Goal: Information Seeking & Learning: Check status

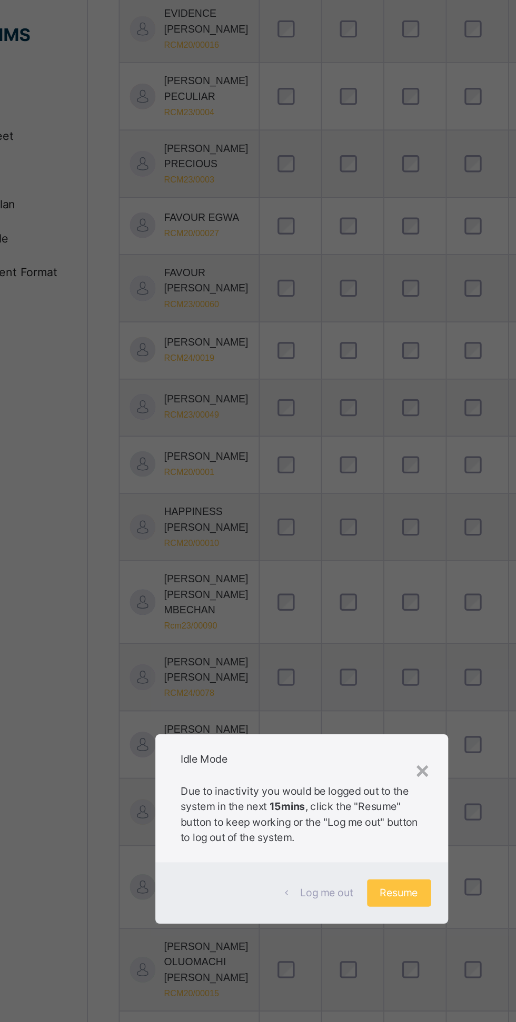
scroll to position [1002, 0]
click at [338, 486] on div "×" at bounding box center [333, 474] width 10 height 22
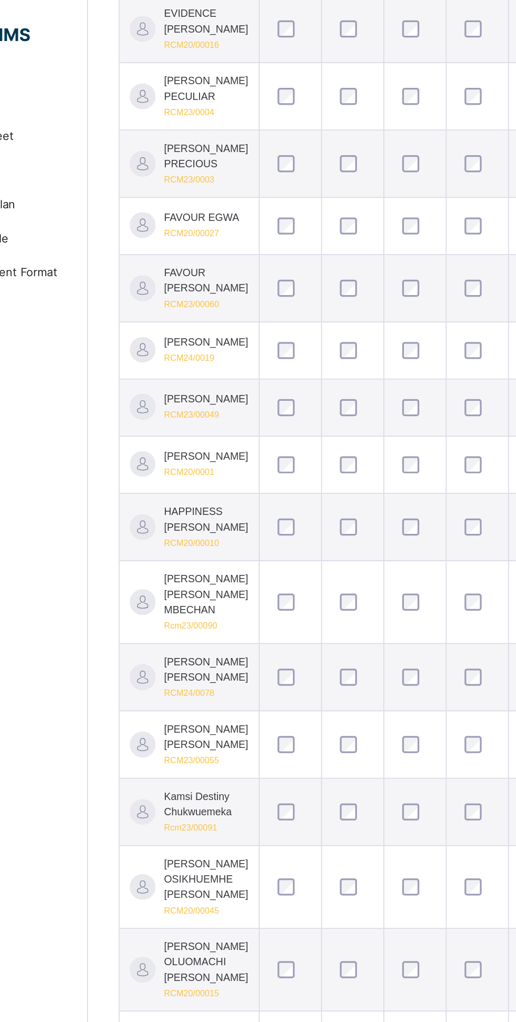
click at [377, 522] on td at bounding box center [366, 501] width 38 height 42
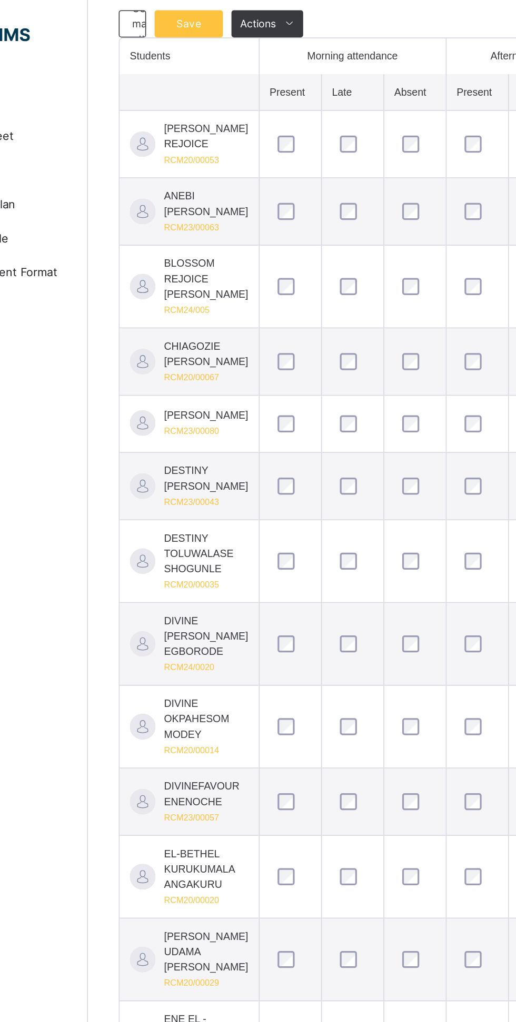
scroll to position [0, 0]
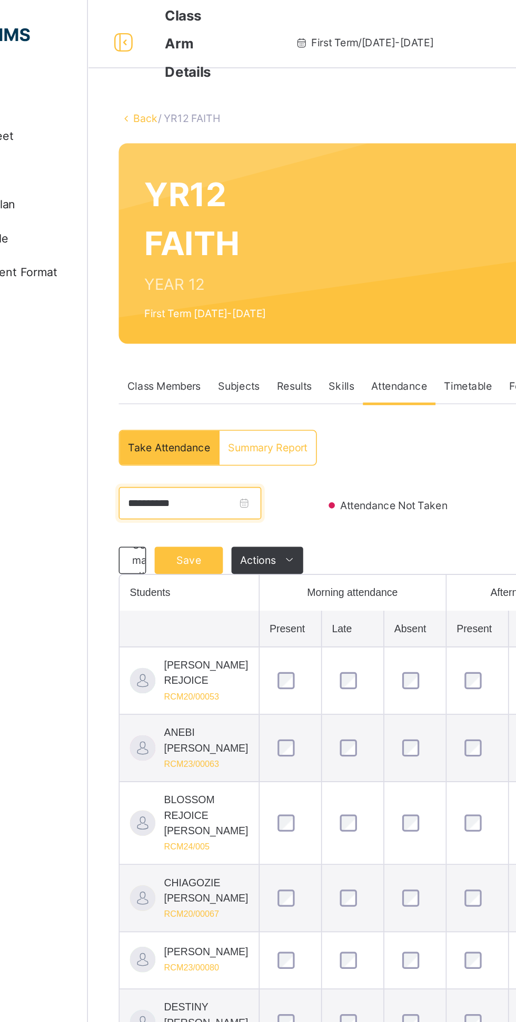
click at [177, 306] on input "**********" at bounding box center [189, 310] width 88 height 20
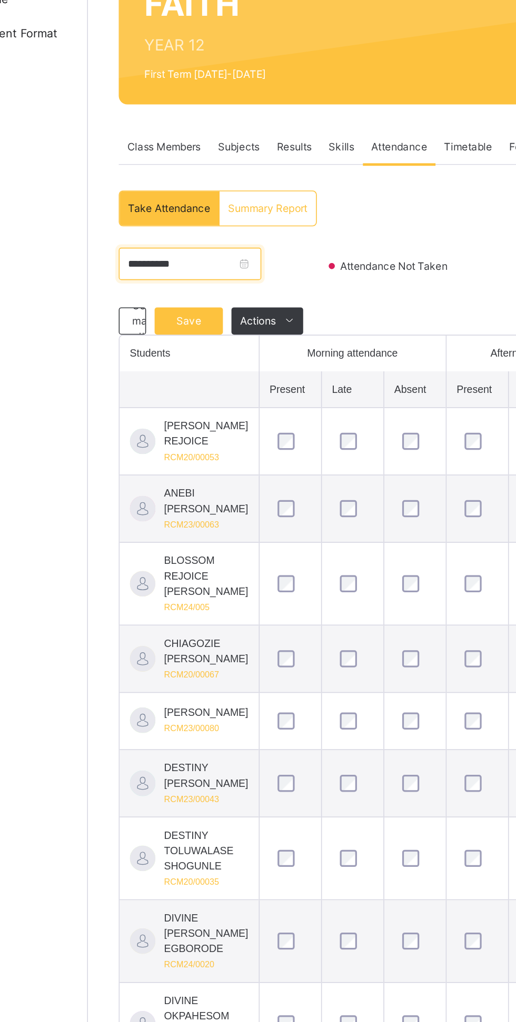
click at [233, 307] on input "**********" at bounding box center [189, 310] width 88 height 20
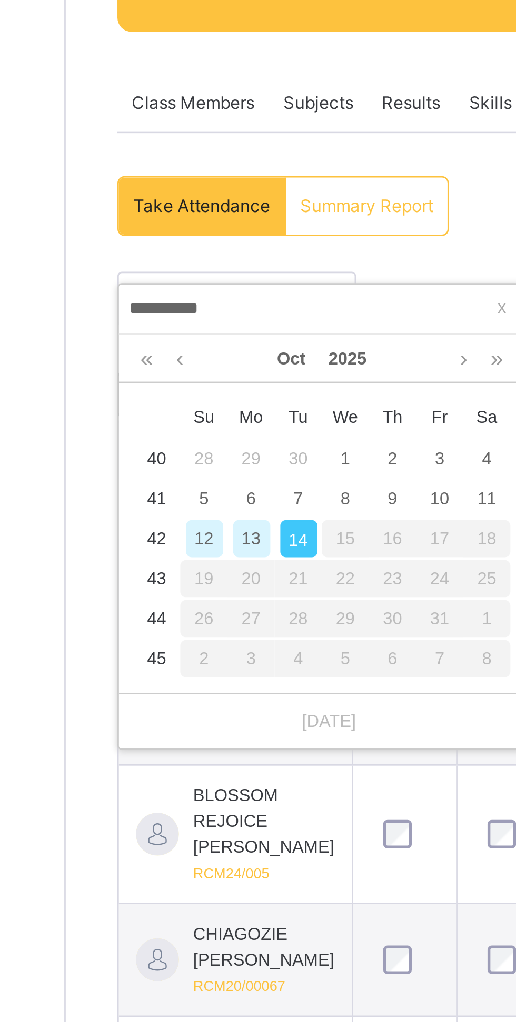
click at [156, 334] on link at bounding box center [156, 333] width 10 height 18
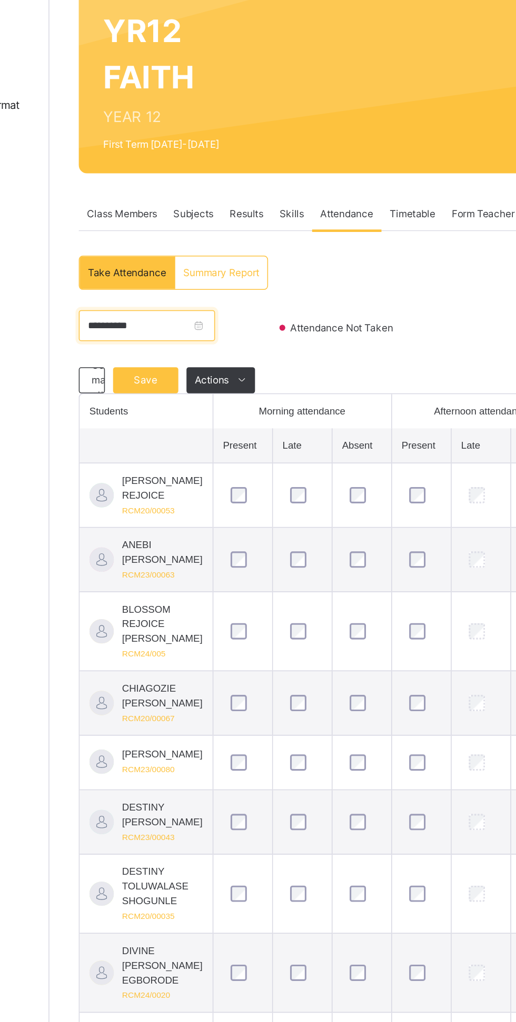
click at [172, 308] on input "**********" at bounding box center [189, 310] width 88 height 20
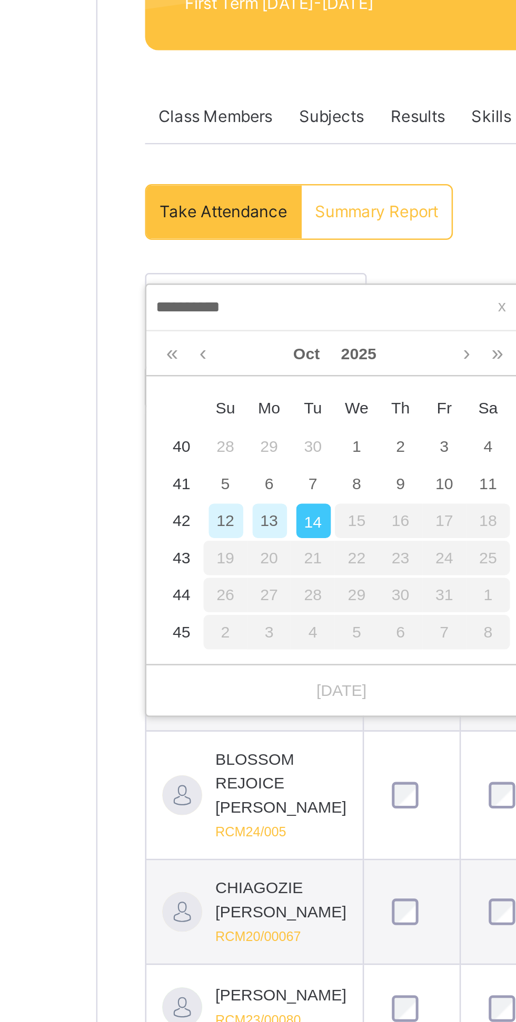
click at [168, 331] on link at bounding box center [168, 333] width 8 height 18
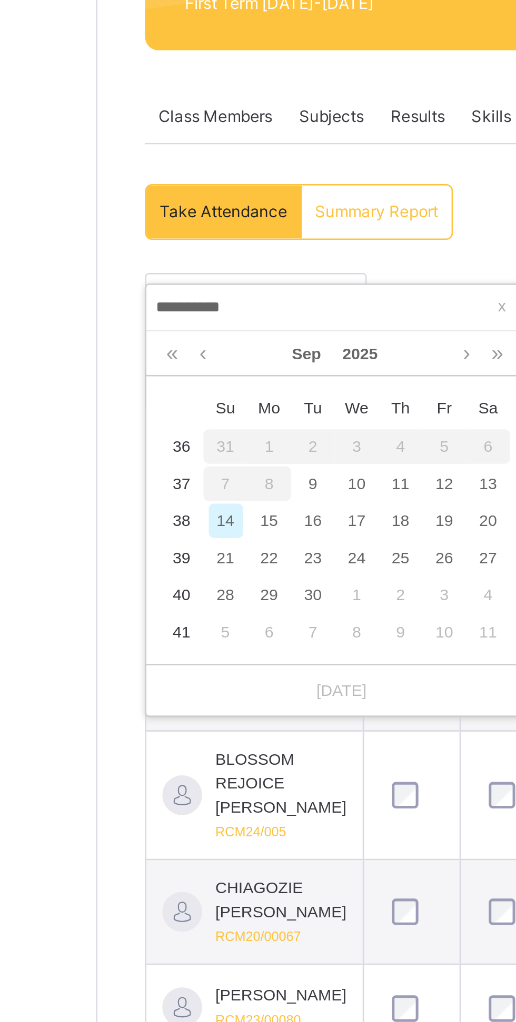
click at [168, 331] on link at bounding box center [168, 333] width 8 height 18
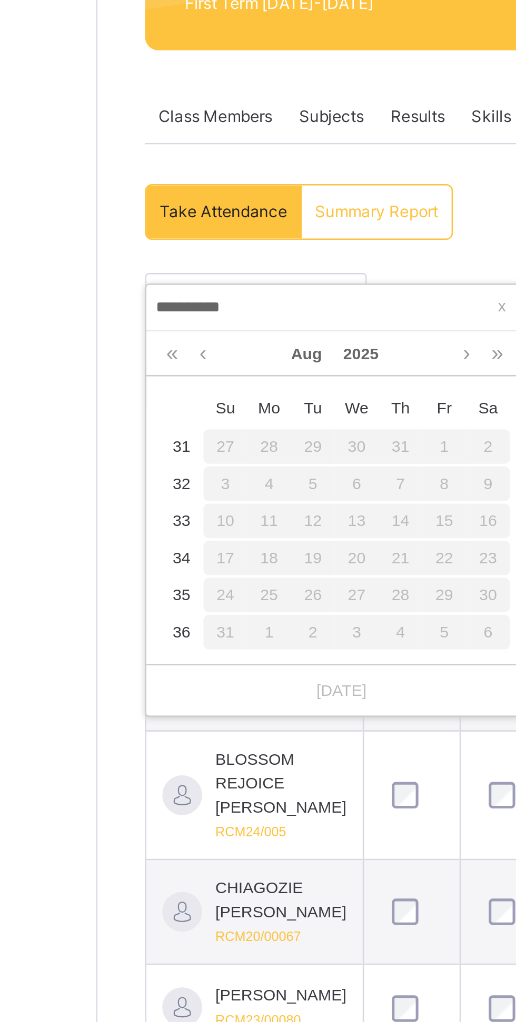
click at [154, 334] on link at bounding box center [156, 333] width 10 height 18
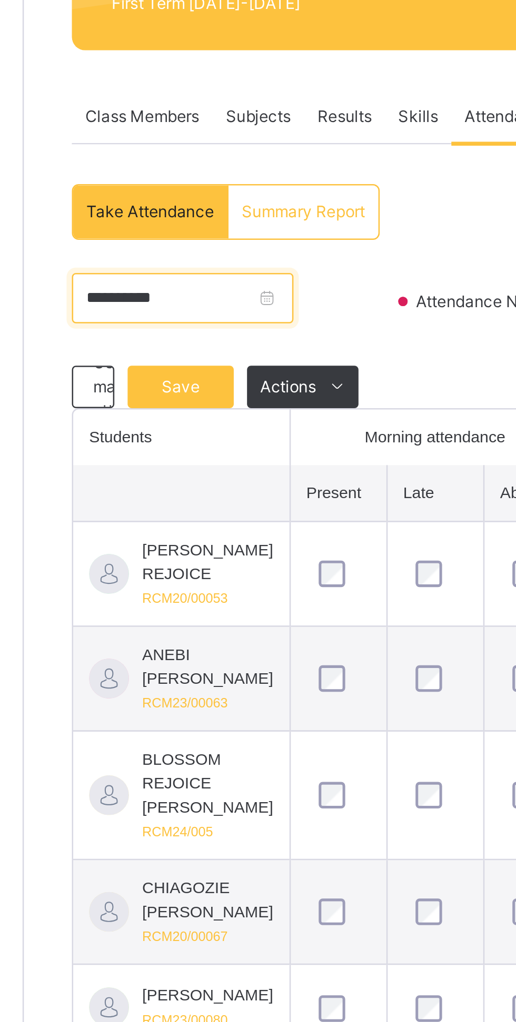
click at [207, 308] on input "**********" at bounding box center [189, 310] width 88 height 20
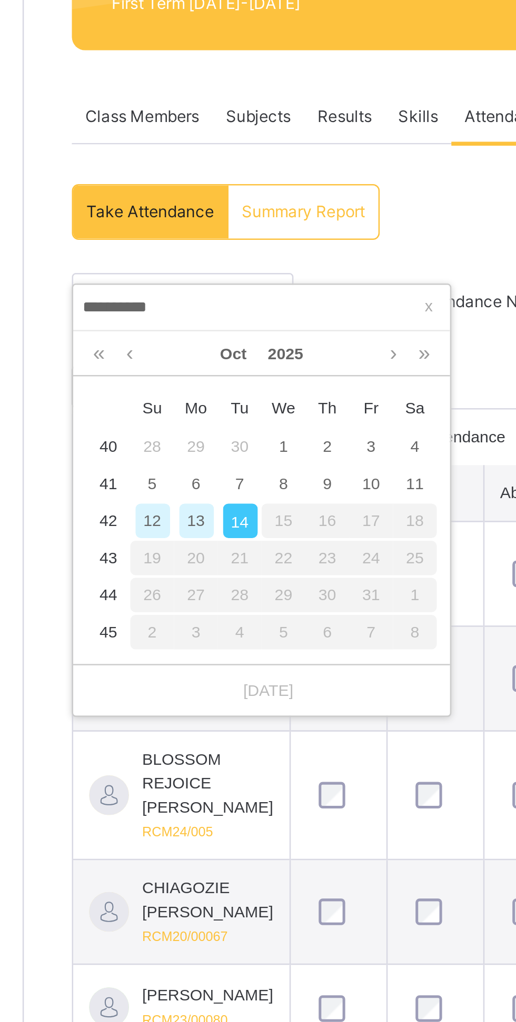
click at [156, 333] on link at bounding box center [156, 333] width 10 height 18
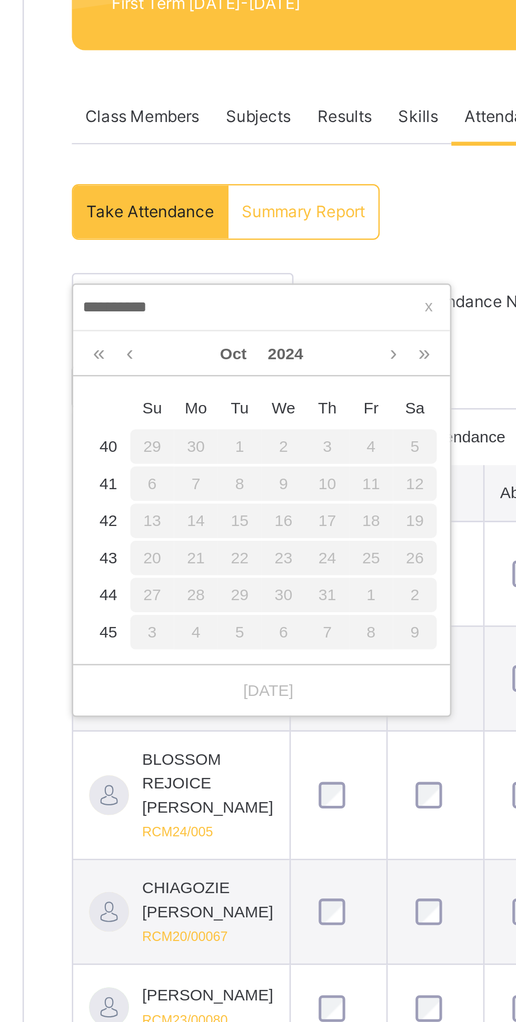
click at [168, 332] on link at bounding box center [168, 333] width 8 height 18
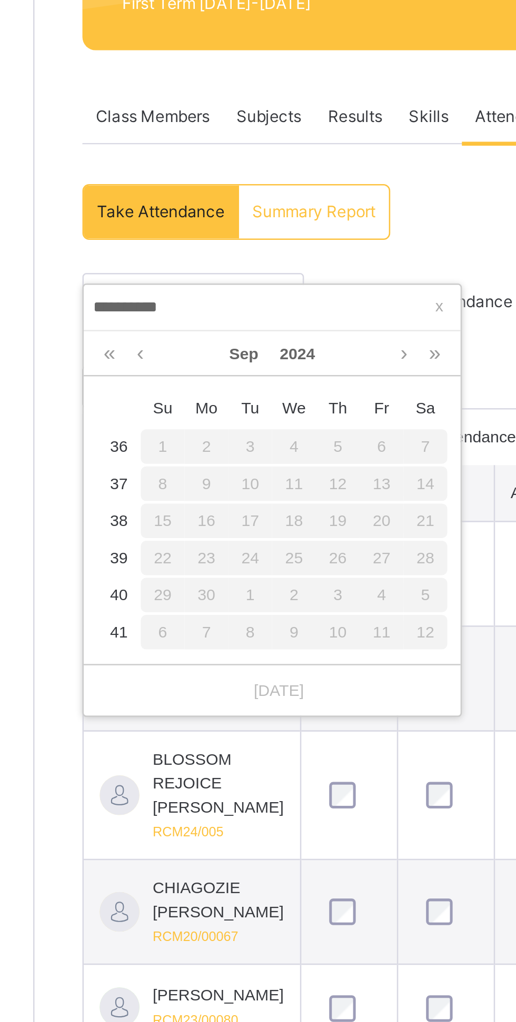
click at [179, 399] on div "15" at bounding box center [176, 399] width 17 height 14
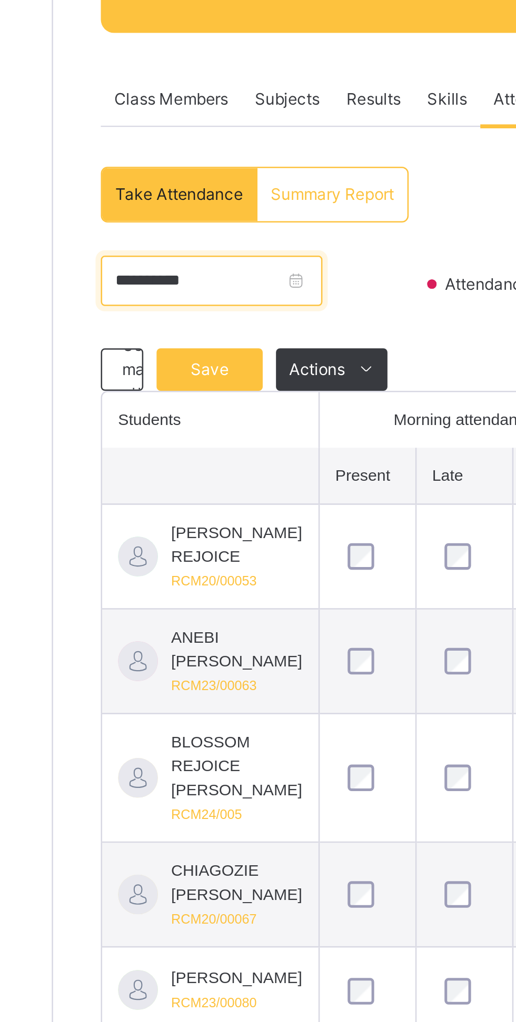
click at [216, 308] on input "**********" at bounding box center [189, 310] width 88 height 20
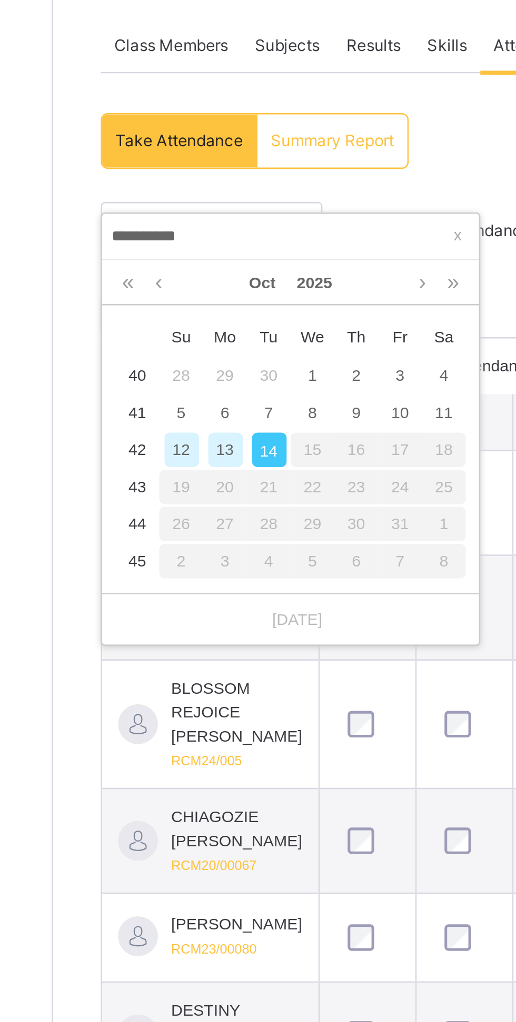
click at [157, 333] on link at bounding box center [156, 333] width 10 height 18
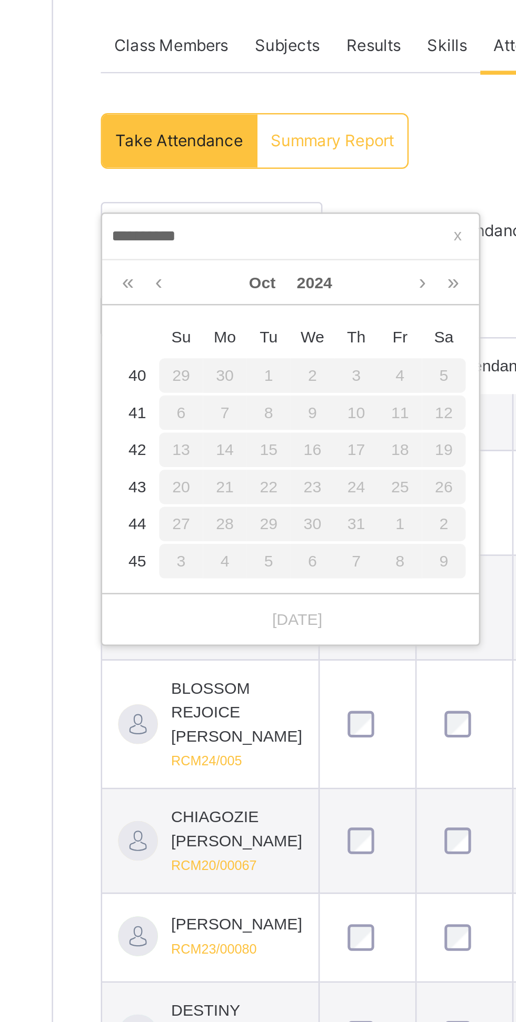
click at [157, 333] on link at bounding box center [156, 333] width 10 height 18
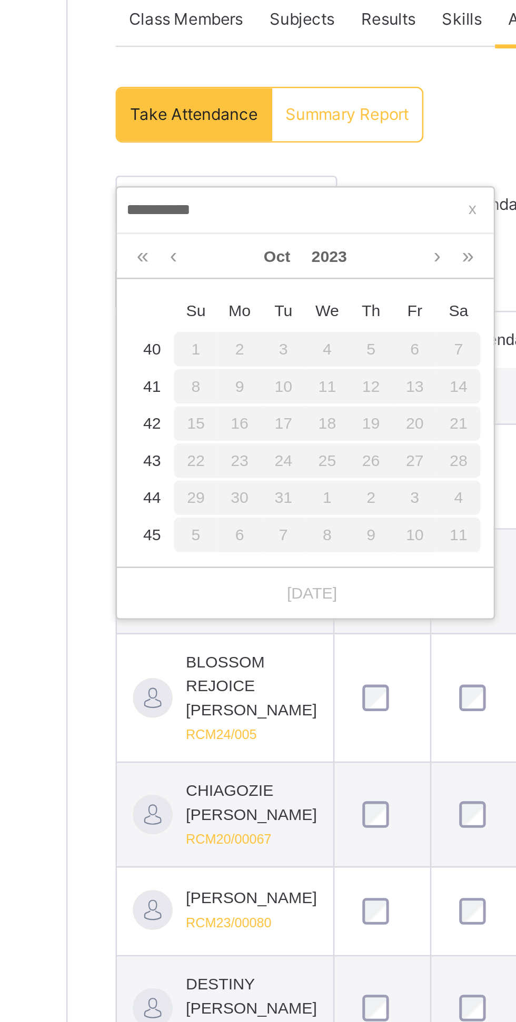
click at [168, 331] on link at bounding box center [168, 333] width 8 height 18
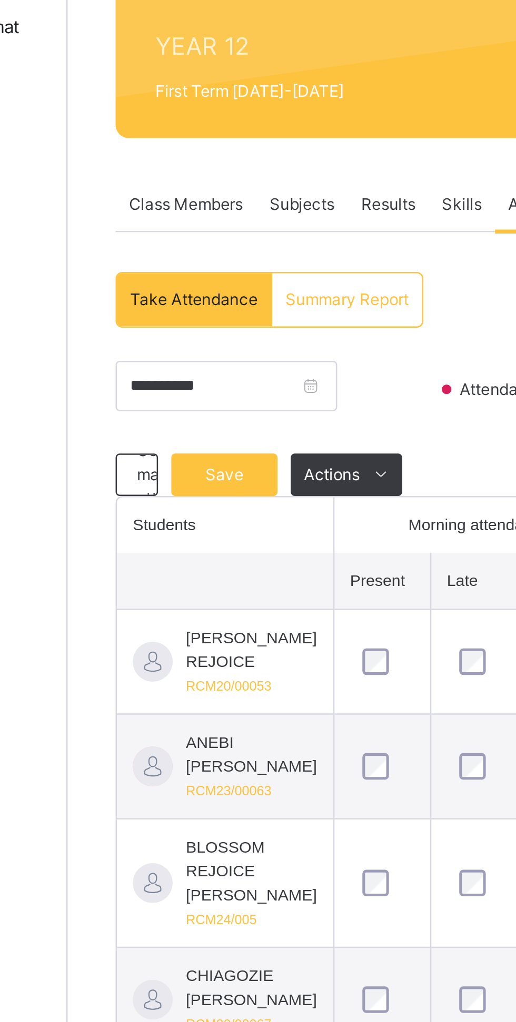
click at [238, 270] on div "Summary Report" at bounding box center [236, 276] width 59 height 21
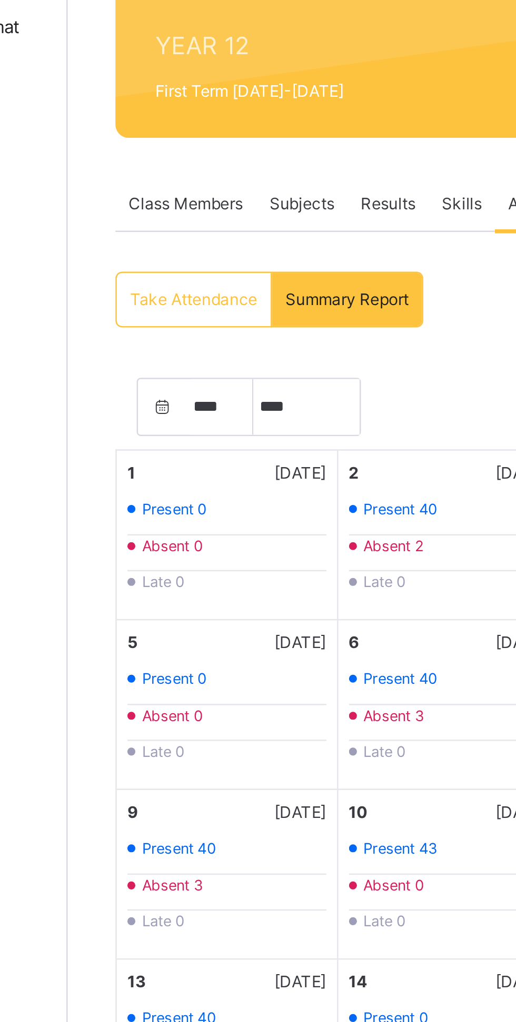
click at [174, 318] on select "**** **** ****" at bounding box center [187, 319] width 26 height 22
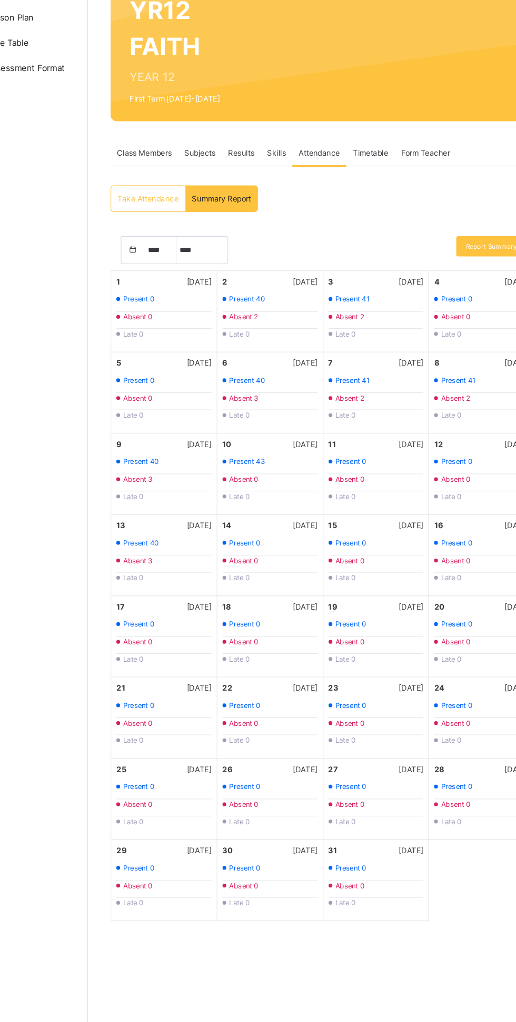
click at [211, 316] on select "***** **** ********* ******* ******** ********" at bounding box center [221, 319] width 42 height 22
select select "****"
select select "*"
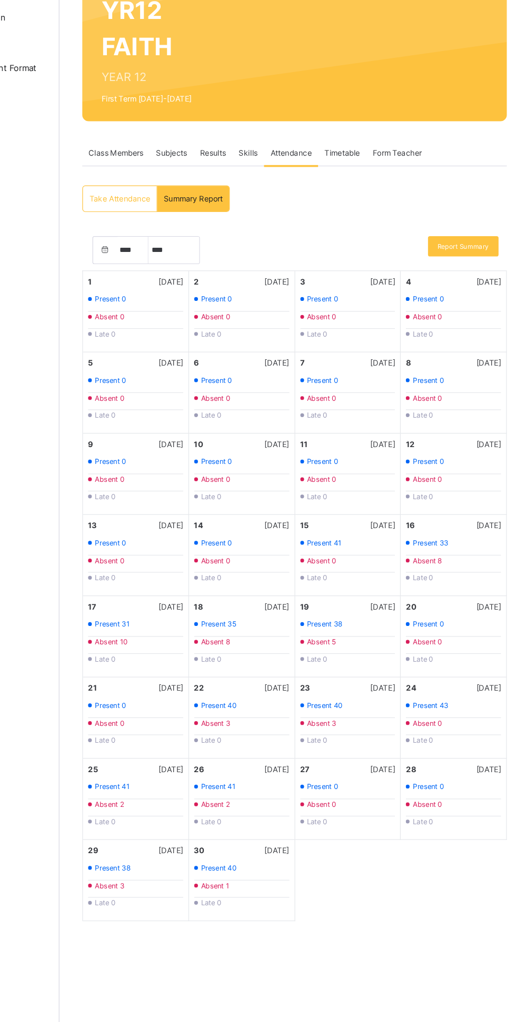
click at [383, 643] on div "Absent 5" at bounding box center [365, 643] width 79 height 9
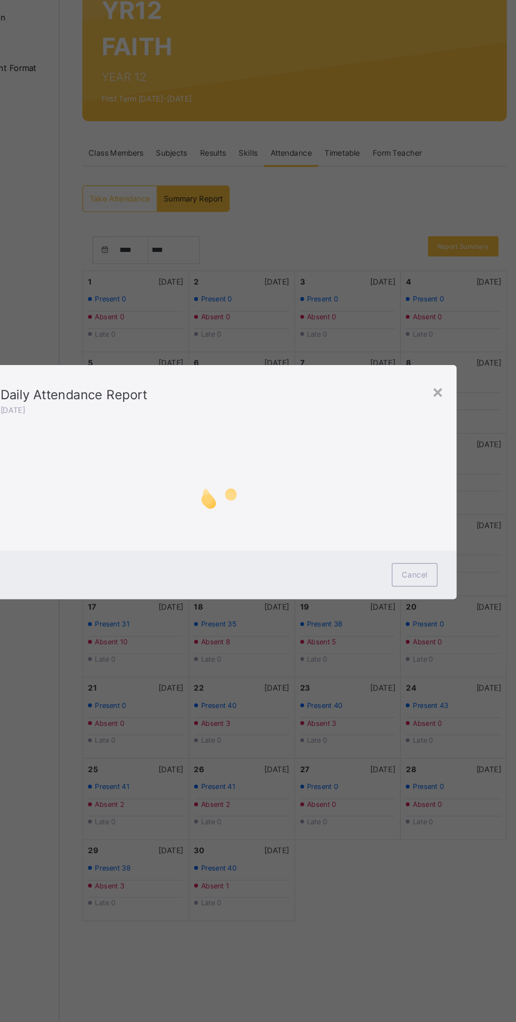
click at [445, 447] on div "×" at bounding box center [440, 436] width 10 height 22
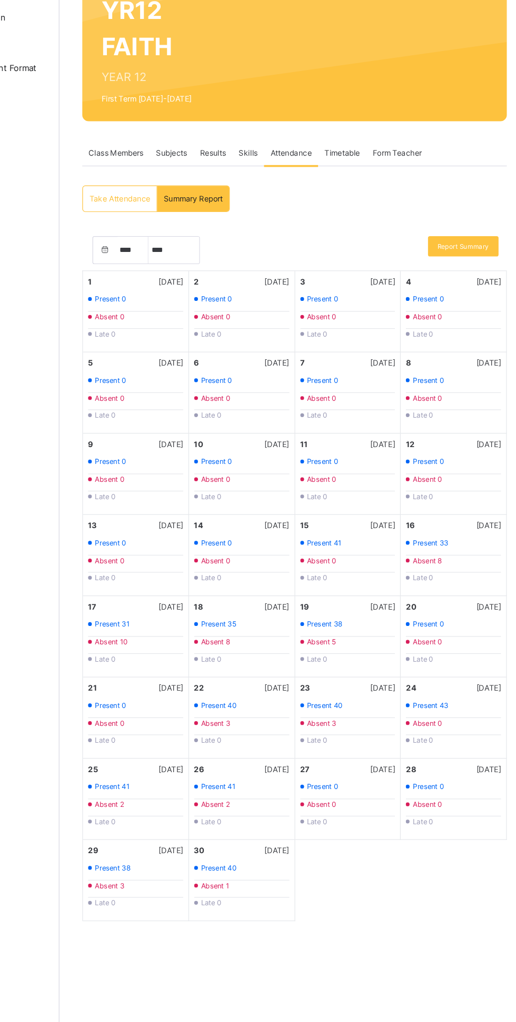
click at [464, 564] on div "Present 33" at bounding box center [452, 561] width 79 height 9
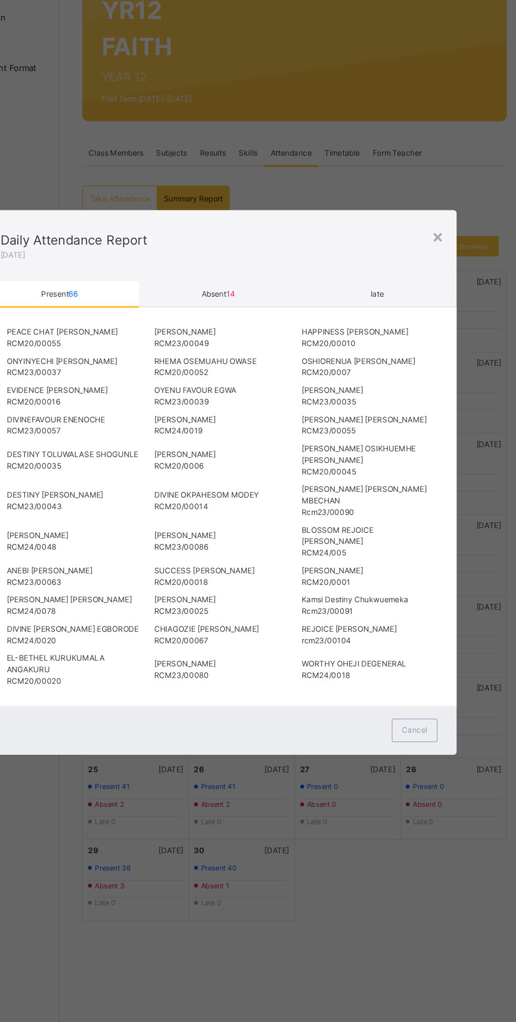
click at [272, 359] on span "Absent 14" at bounding box center [258, 355] width 28 height 8
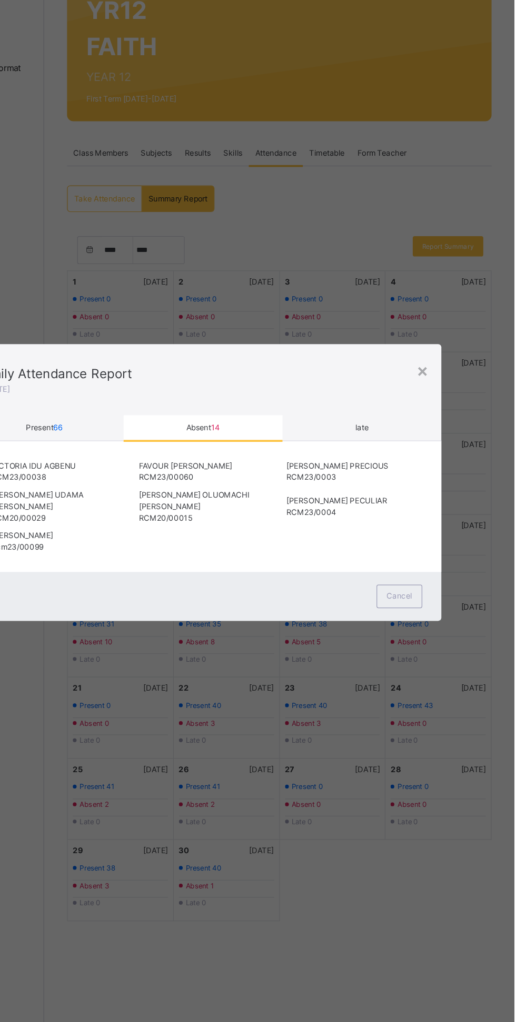
click at [445, 429] on div "×" at bounding box center [440, 418] width 10 height 22
click at [483, 522] on div "Late 0" at bounding box center [452, 522] width 79 height 9
click at [455, 456] on div "Daily Attendance Report [DATE]" at bounding box center [258, 426] width 395 height 59
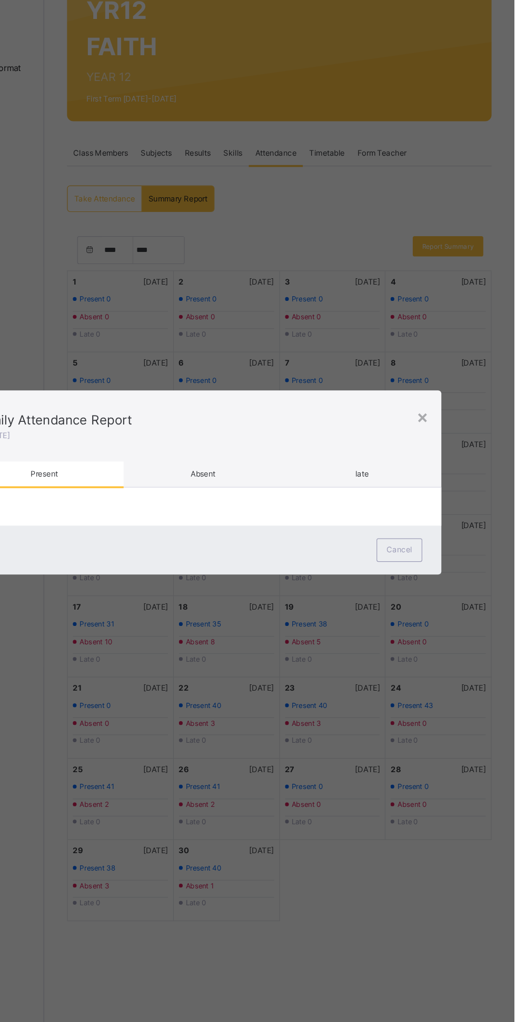
click at [445, 468] on div "×" at bounding box center [440, 457] width 10 height 22
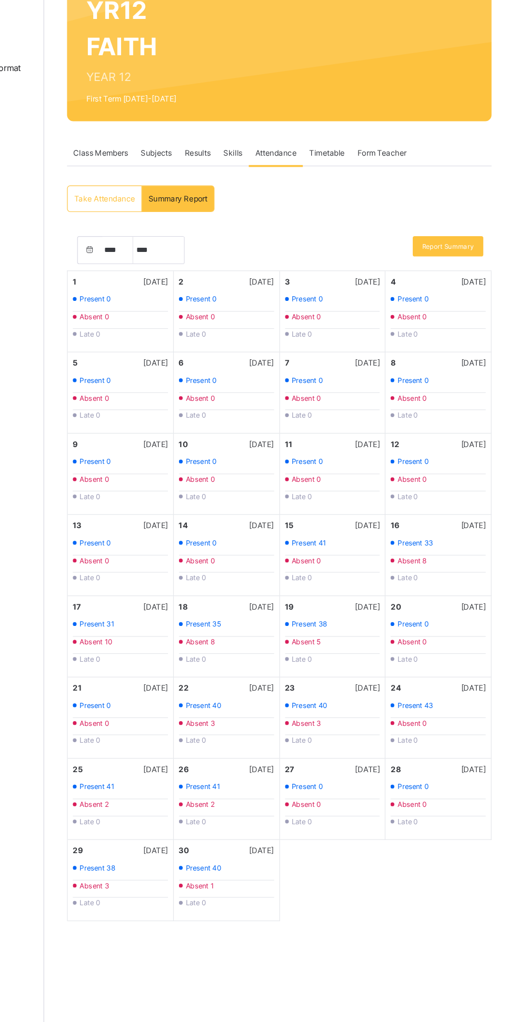
click at [189, 631] on div "Present 31" at bounding box center [189, 628] width 79 height 9
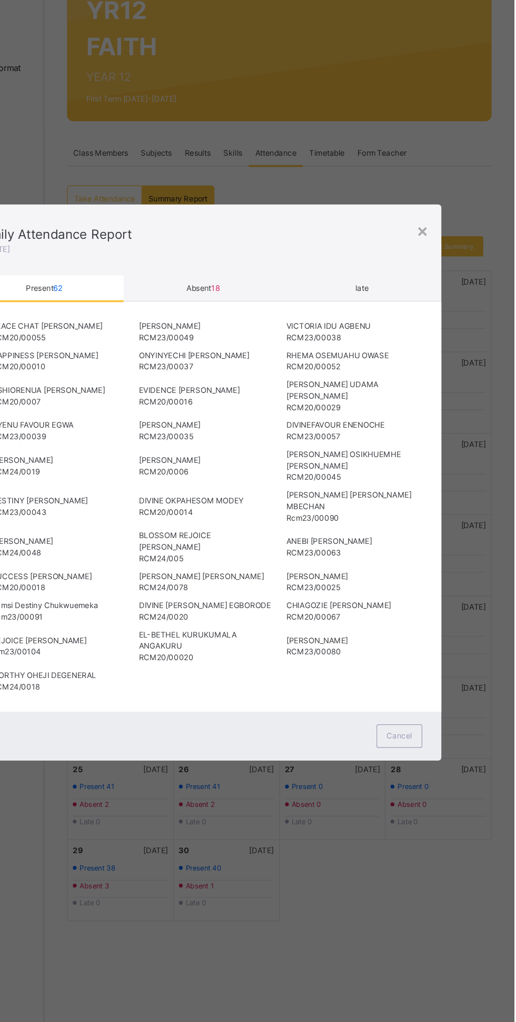
click at [271, 354] on span "Absent 18" at bounding box center [257, 350] width 27 height 8
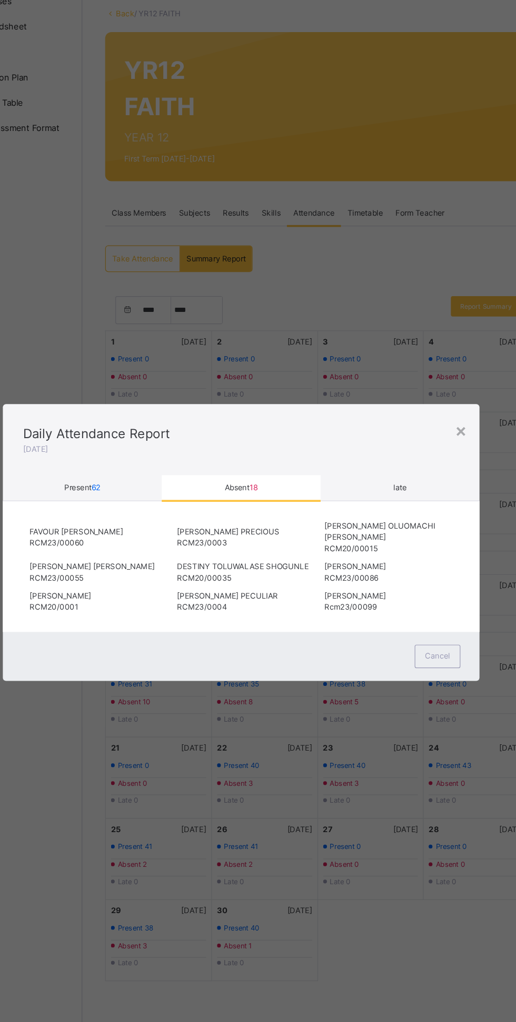
click at [439, 477] on div "late" at bounding box center [390, 466] width 132 height 21
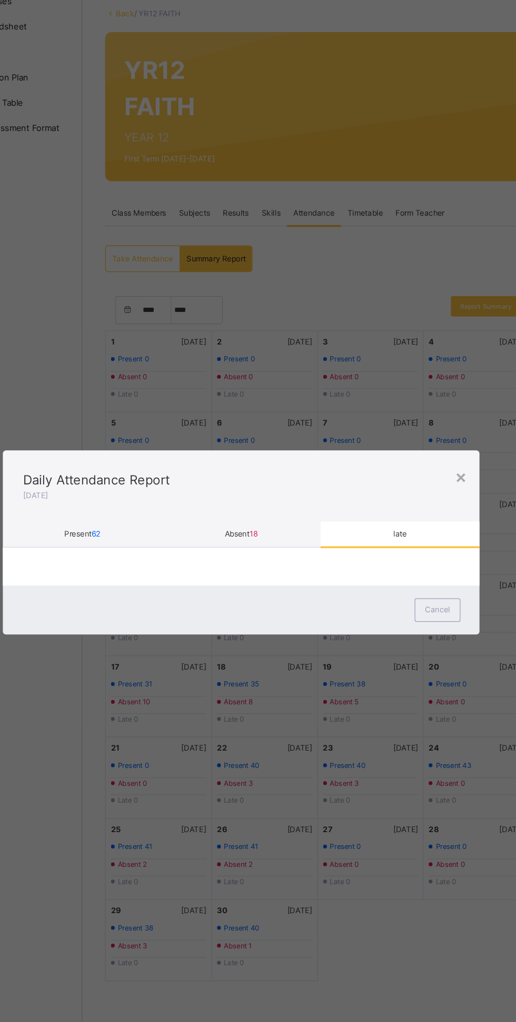
click at [314, 515] on div "Absent 18" at bounding box center [258, 504] width 132 height 21
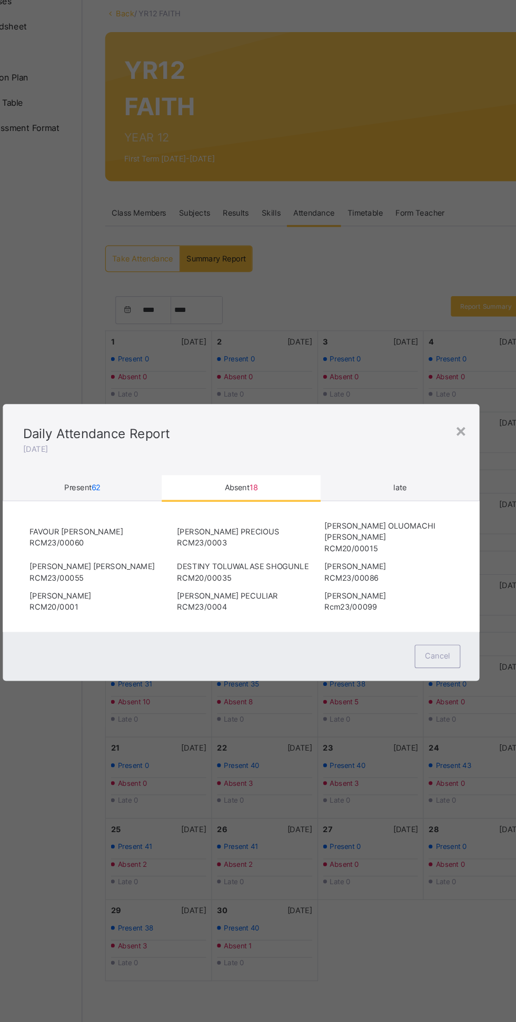
click at [135, 794] on div "× Daily Attendance Report [DATE] Present 62 Absent 18 late Absent 18 More Optio…" at bounding box center [258, 511] width 516 height 1022
click at [134, 794] on div "× Daily Attendance Report [DATE] Present 62 Absent 18 late Absent 18 More Optio…" at bounding box center [258, 511] width 516 height 1022
click at [122, 360] on div "× Daily Attendance Report [DATE] Present 62 Absent 18 late Absent 18 More Optio…" at bounding box center [258, 511] width 516 height 1022
click at [112, 817] on div "× Daily Attendance Report [DATE] Present 62 Absent 18 late Absent 18 More Optio…" at bounding box center [258, 511] width 516 height 1022
click at [117, 317] on div "× Daily Attendance Report [DATE] Present 62 Absent 18 late Absent 18 More Optio…" at bounding box center [258, 511] width 516 height 1022
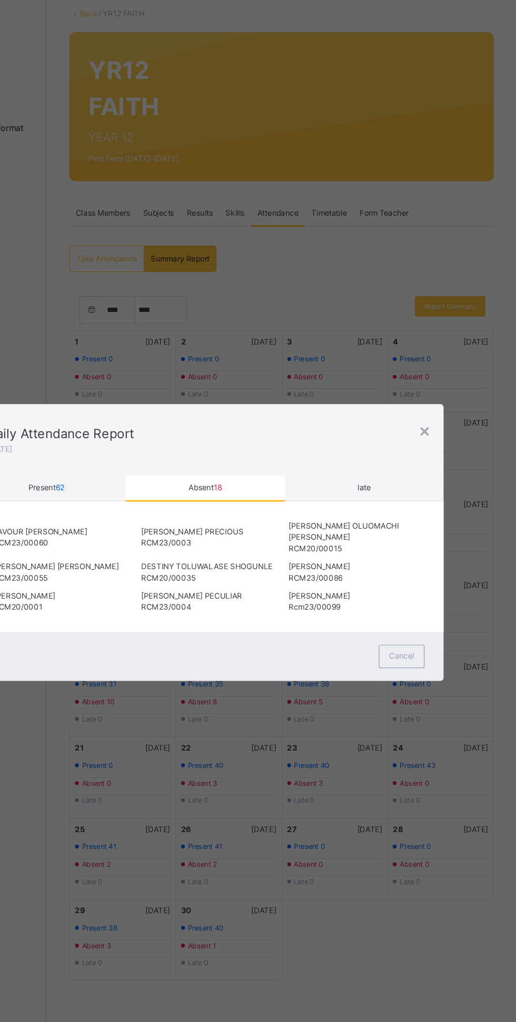
click at [445, 429] on div "×" at bounding box center [440, 418] width 10 height 22
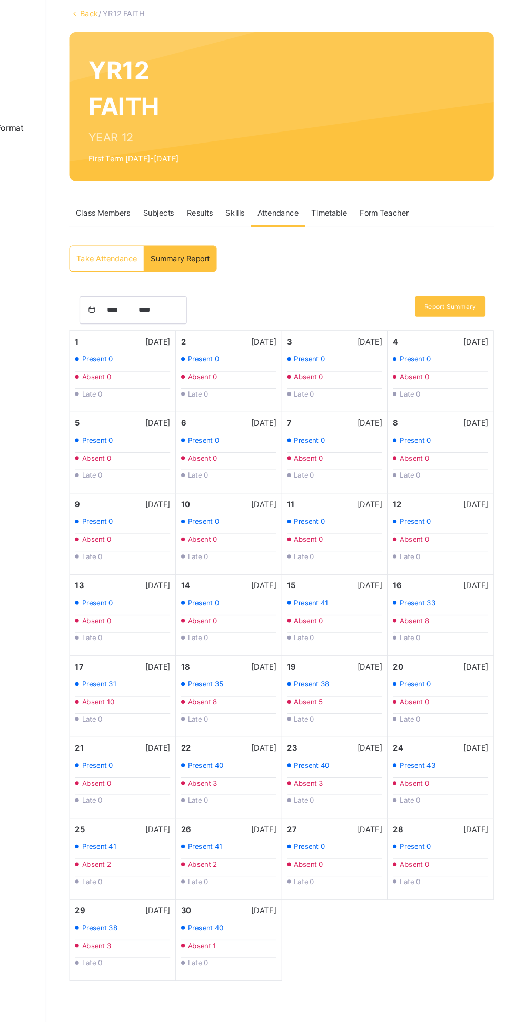
click at [487, 508] on div "Absent 0" at bounding box center [452, 508] width 79 height 9
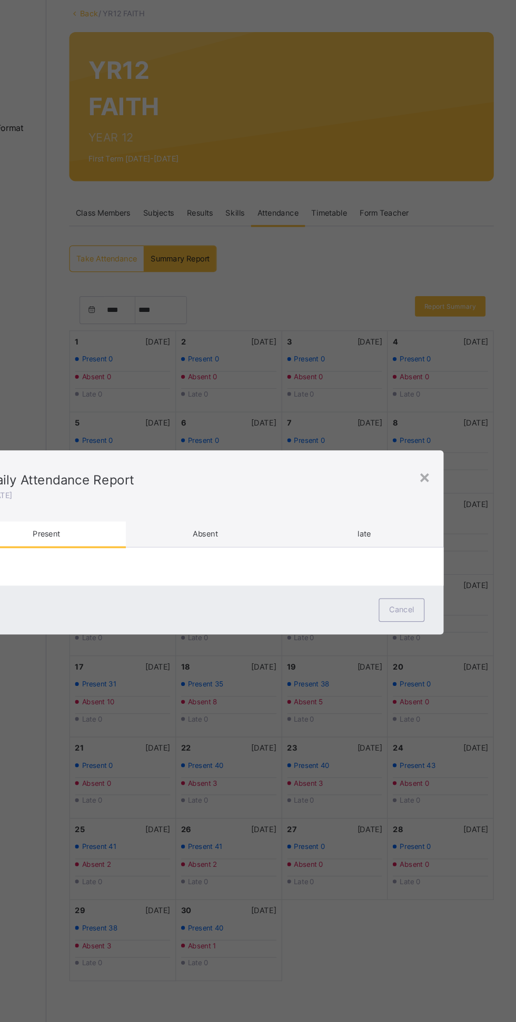
click at [455, 494] on div "Daily Attendance Report [DATE]" at bounding box center [258, 464] width 395 height 59
click at [445, 468] on div "×" at bounding box center [440, 457] width 10 height 22
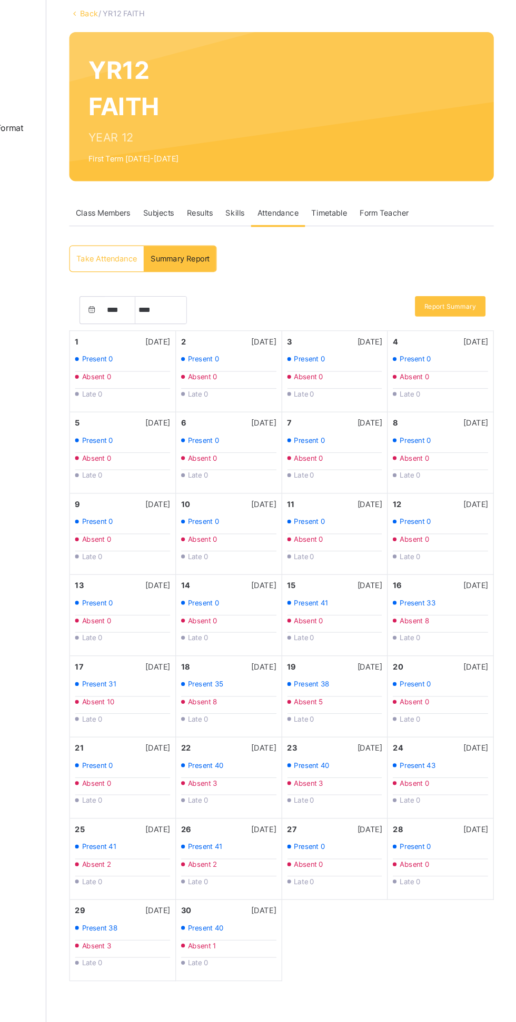
click at [280, 643] on div "Absent 8" at bounding box center [277, 643] width 79 height 9
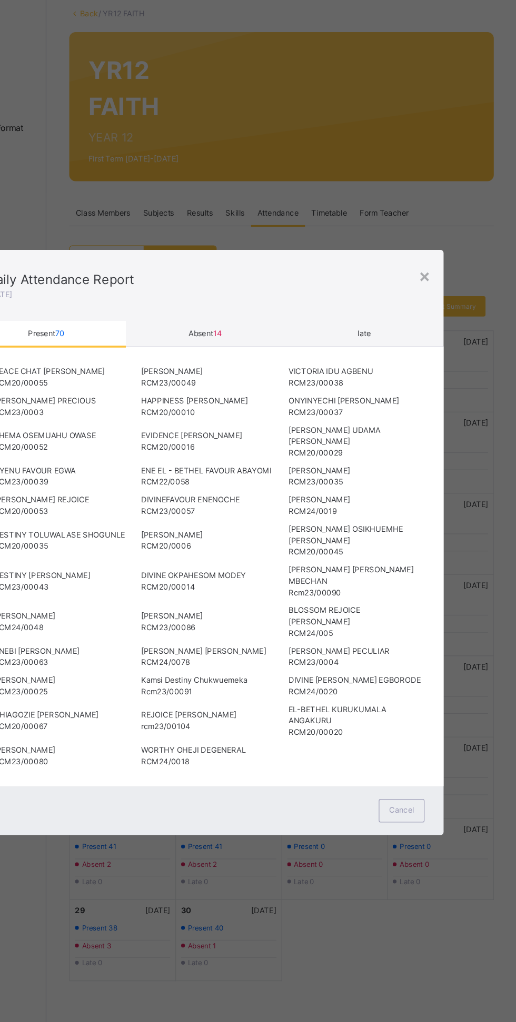
click at [272, 342] on span "Absent 14" at bounding box center [258, 338] width 28 height 8
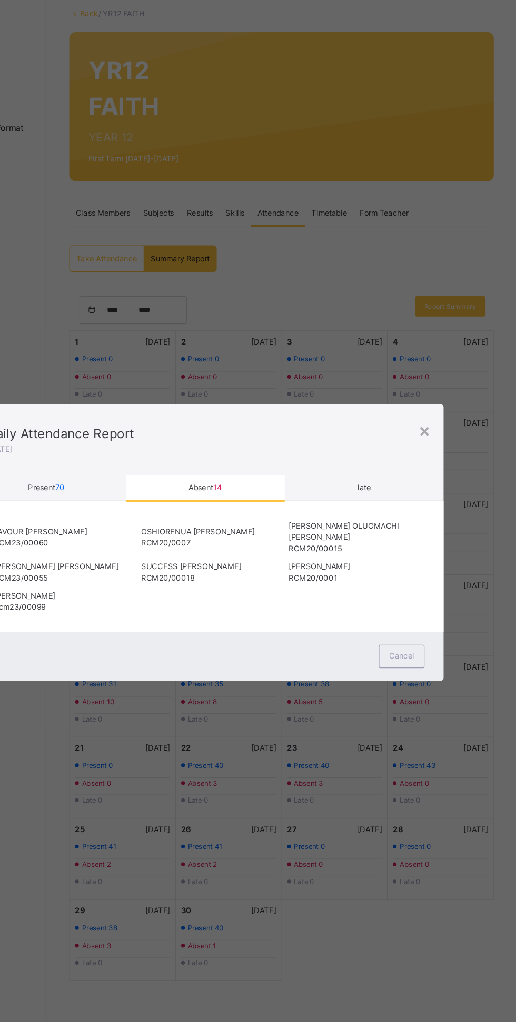
click at [445, 429] on div "×" at bounding box center [440, 418] width 10 height 22
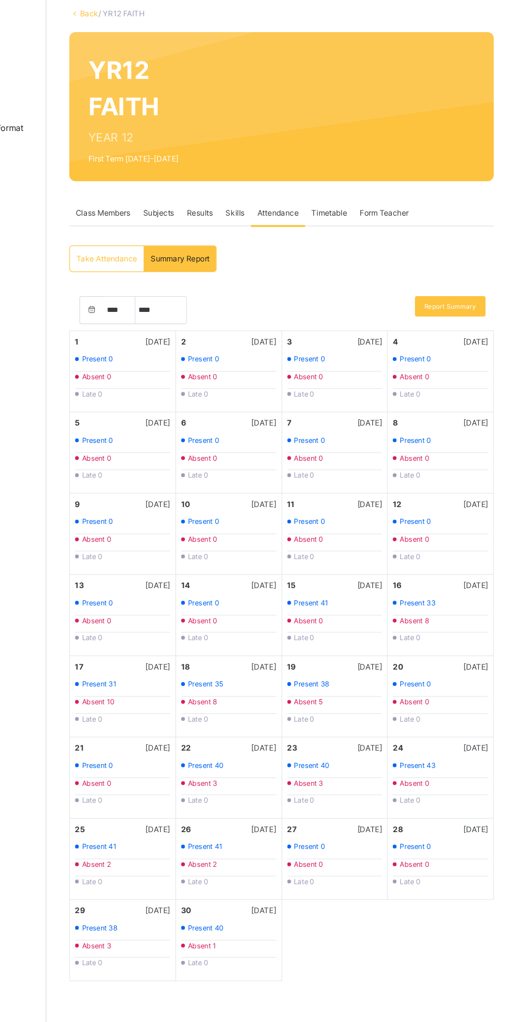
click at [370, 629] on div "Present 38" at bounding box center [365, 628] width 79 height 9
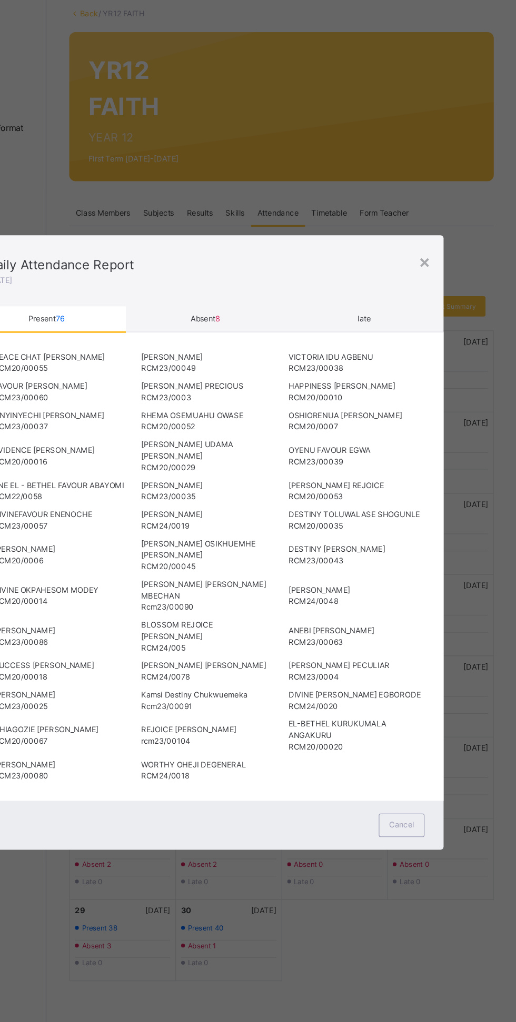
click at [455, 532] on div "PEACE CHAT AKUS IRIMIYA RCM20/00055 [PERSON_NAME] RCM23/00049 VICTORIA IDU AGBE…" at bounding box center [258, 531] width 395 height 388
click at [445, 289] on div "×" at bounding box center [440, 278] width 10 height 22
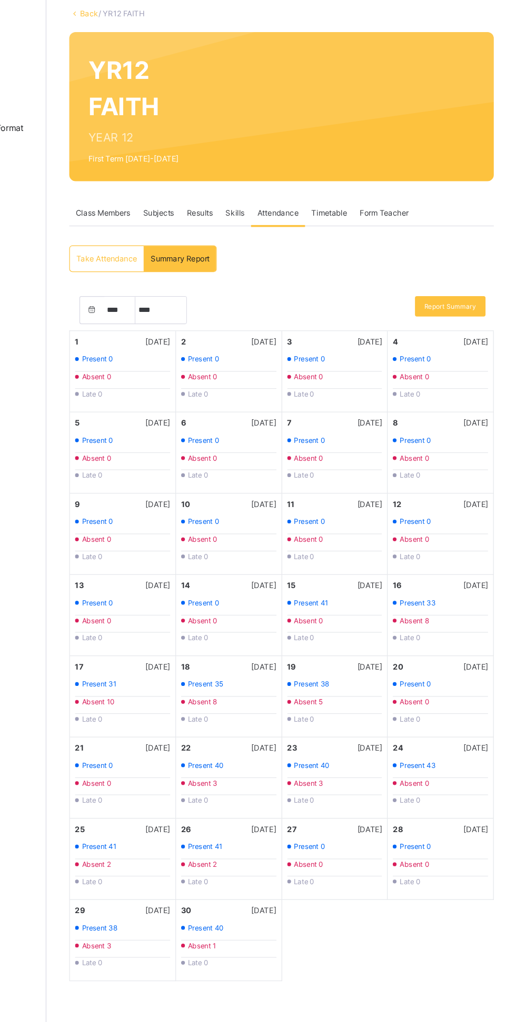
click at [359, 643] on div "Absent 5" at bounding box center [365, 643] width 79 height 9
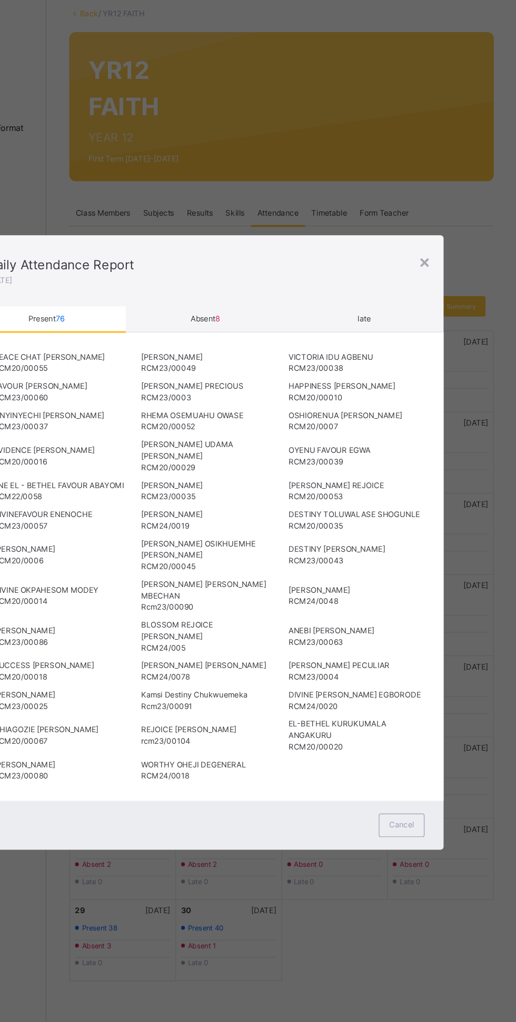
click at [270, 330] on span "Absent 8" at bounding box center [258, 326] width 24 height 8
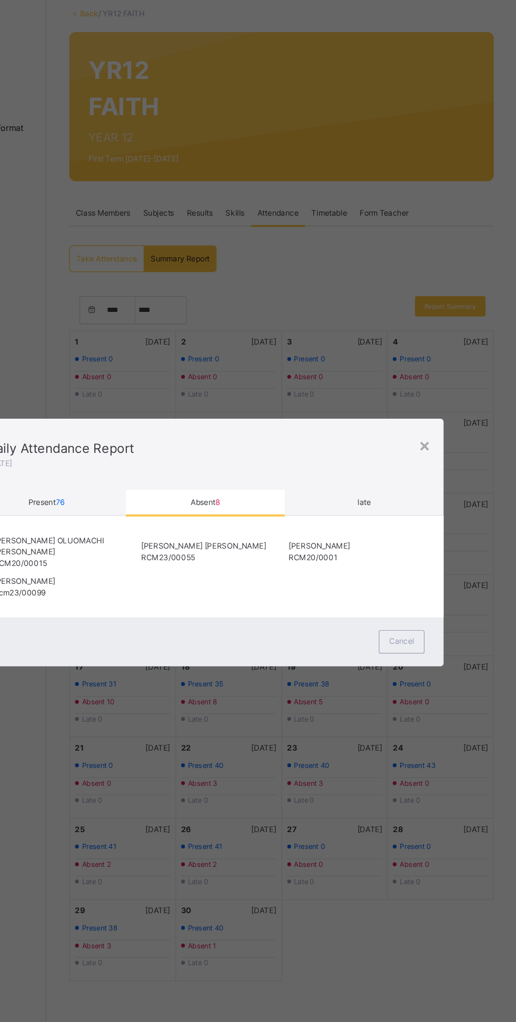
click at [445, 441] on div "×" at bounding box center [440, 430] width 10 height 22
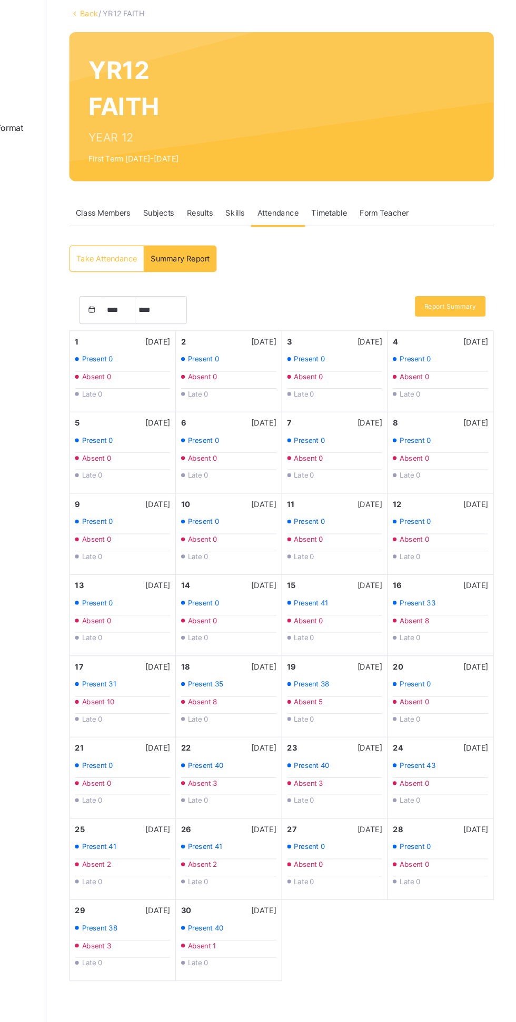
click at [458, 576] on div "Absent 8" at bounding box center [452, 575] width 79 height 9
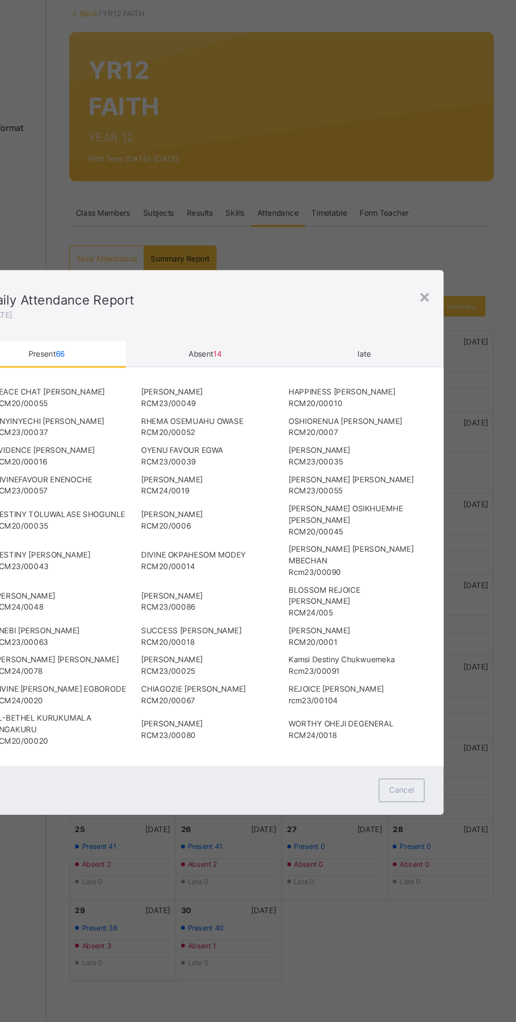
click at [272, 359] on span "14" at bounding box center [268, 355] width 7 height 8
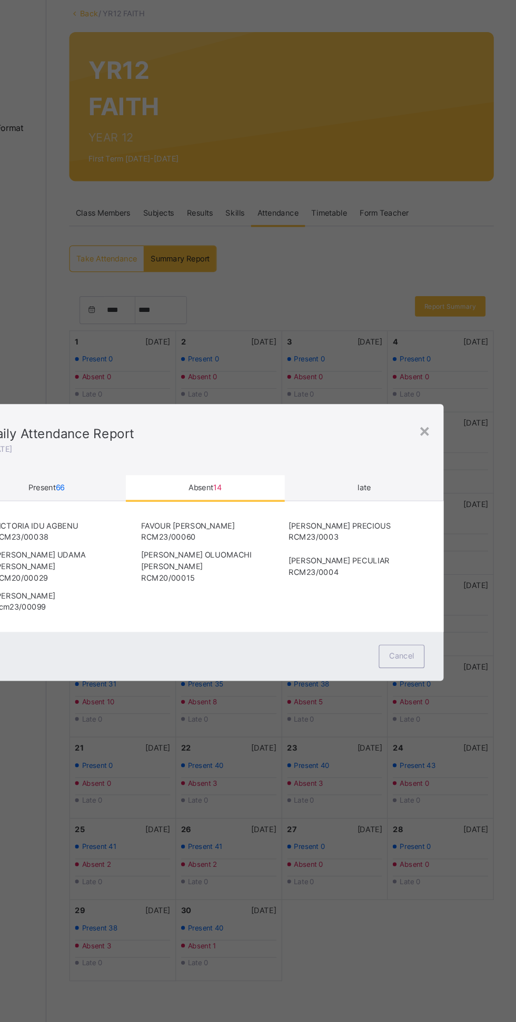
click at [445, 429] on div "×" at bounding box center [440, 418] width 10 height 22
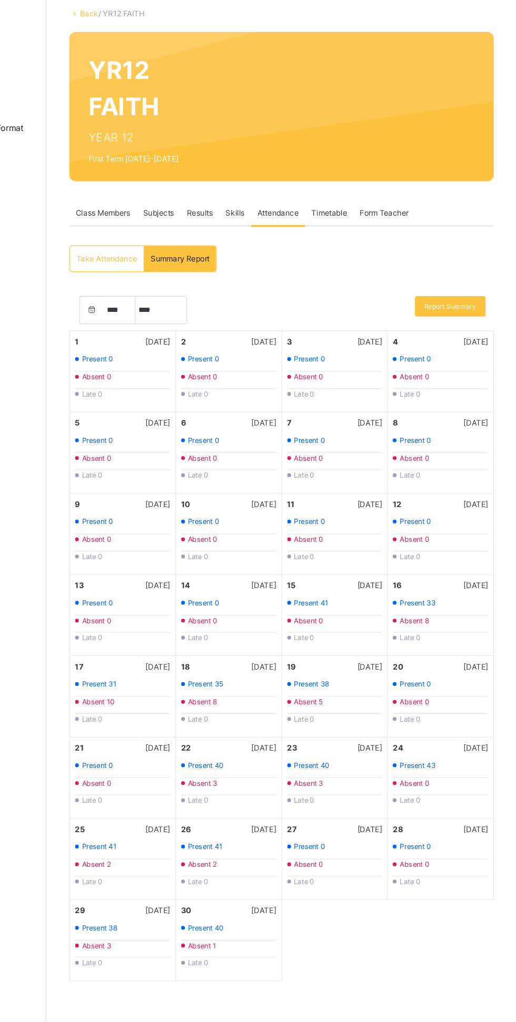
click at [284, 708] on div "Absent 3" at bounding box center [277, 710] width 79 height 9
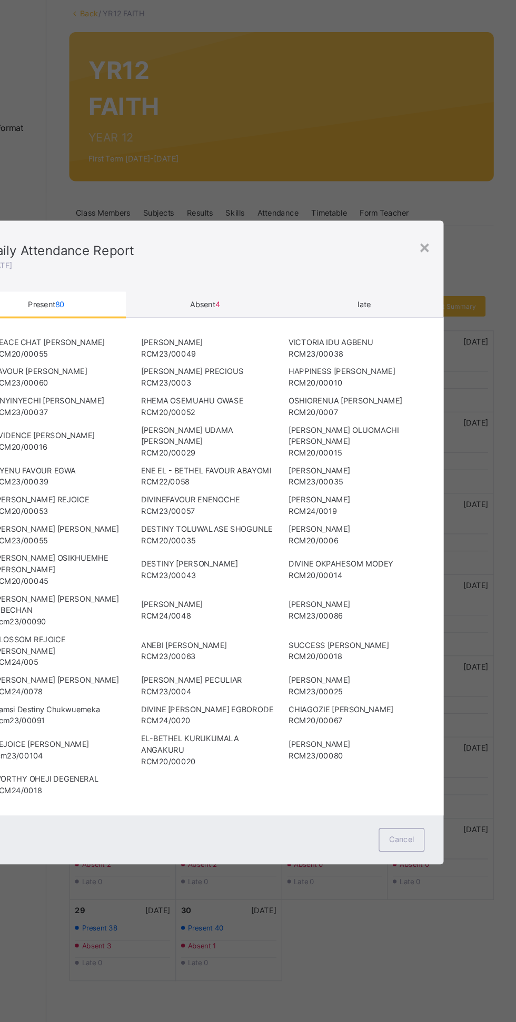
click at [270, 318] on span "4" at bounding box center [268, 314] width 4 height 8
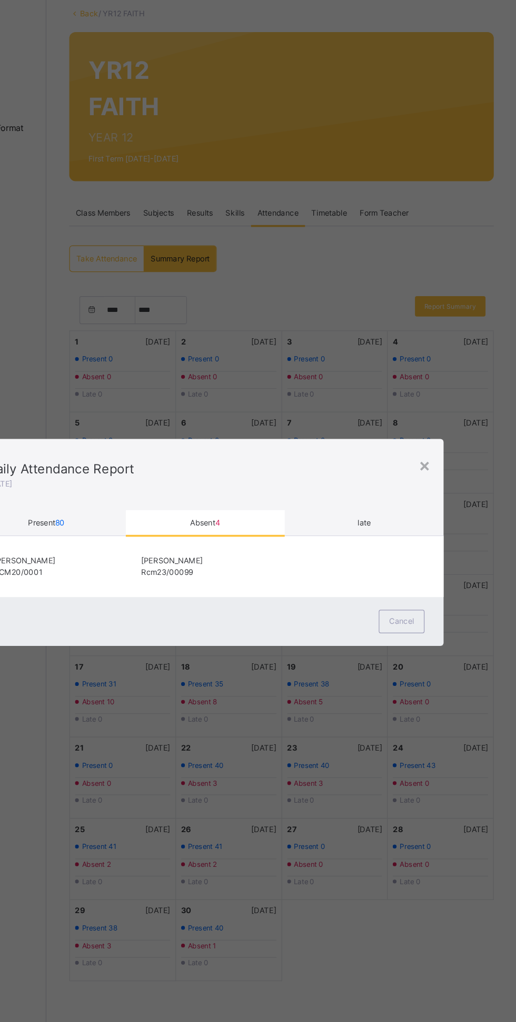
click at [445, 458] on div "×" at bounding box center [440, 447] width 10 height 22
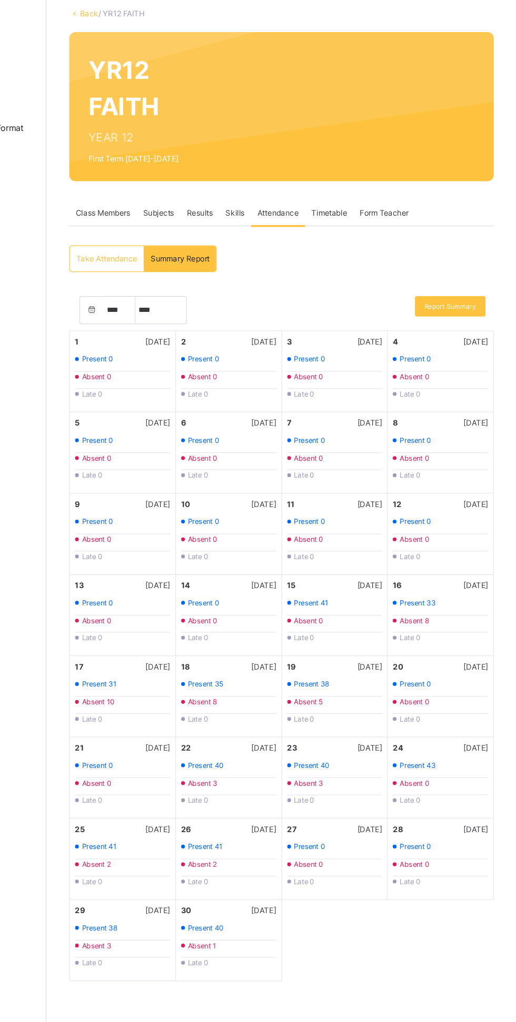
click at [370, 710] on div "Absent 3" at bounding box center [365, 710] width 79 height 9
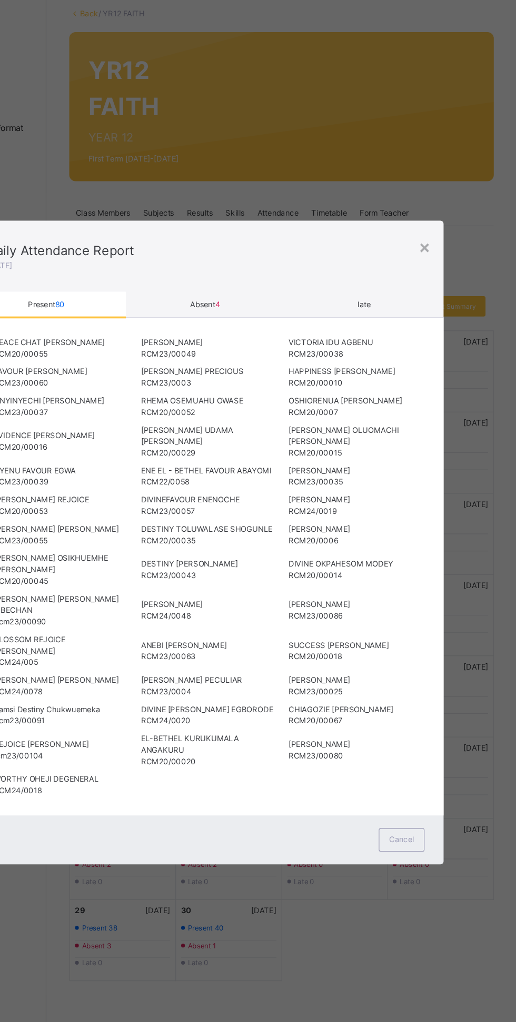
click at [270, 318] on span "Absent 4" at bounding box center [258, 314] width 25 height 8
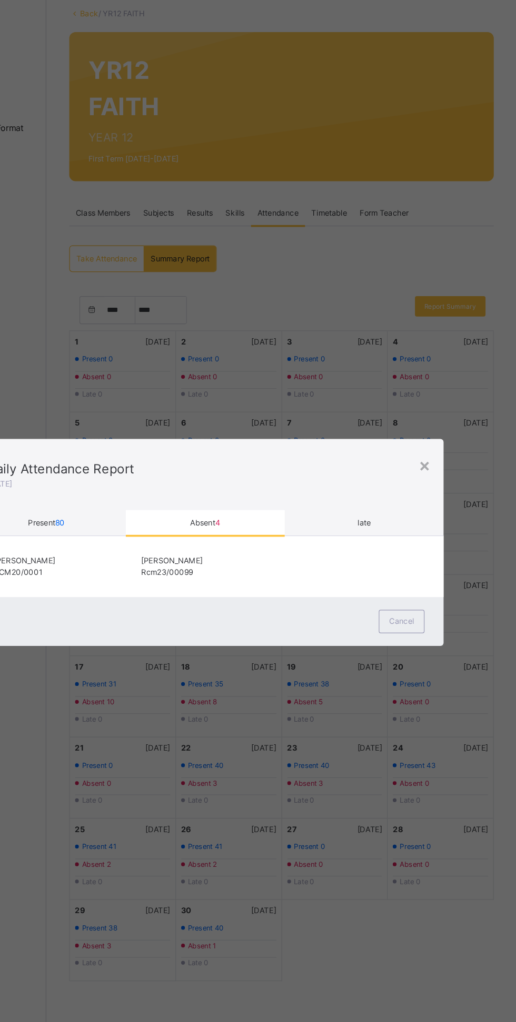
click at [445, 458] on div "×" at bounding box center [440, 447] width 10 height 22
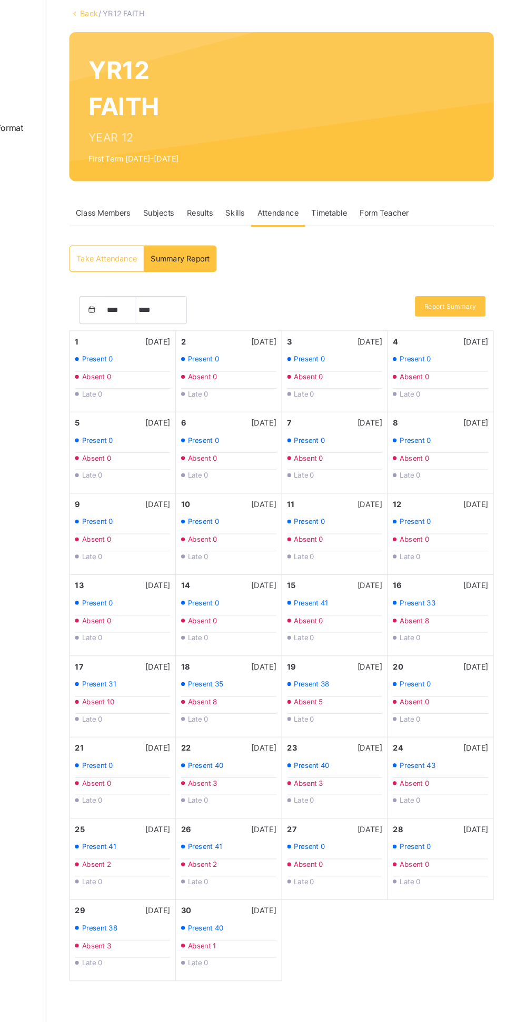
click at [452, 694] on div "Present 43" at bounding box center [452, 696] width 79 height 9
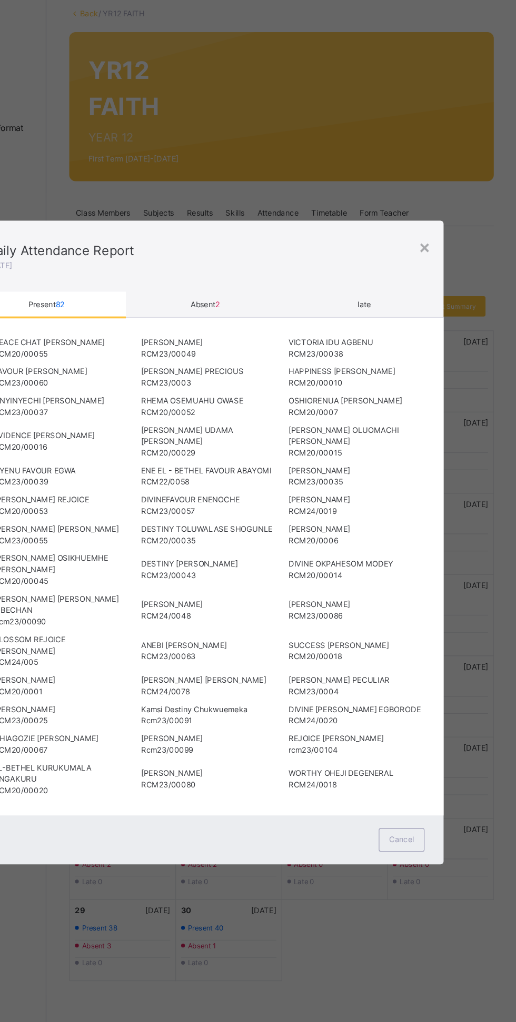
click at [270, 318] on span "Absent 2" at bounding box center [258, 314] width 24 height 8
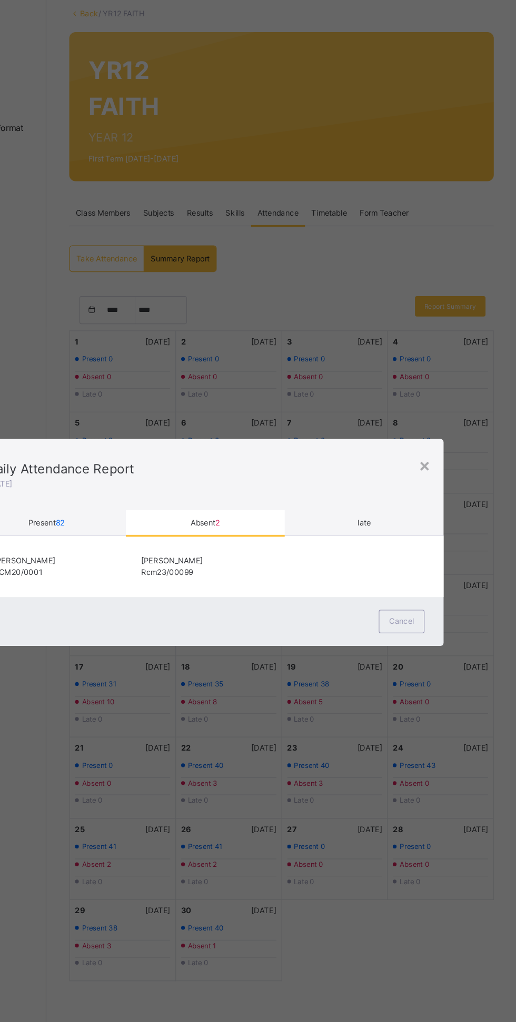
click at [445, 458] on div "×" at bounding box center [440, 447] width 10 height 22
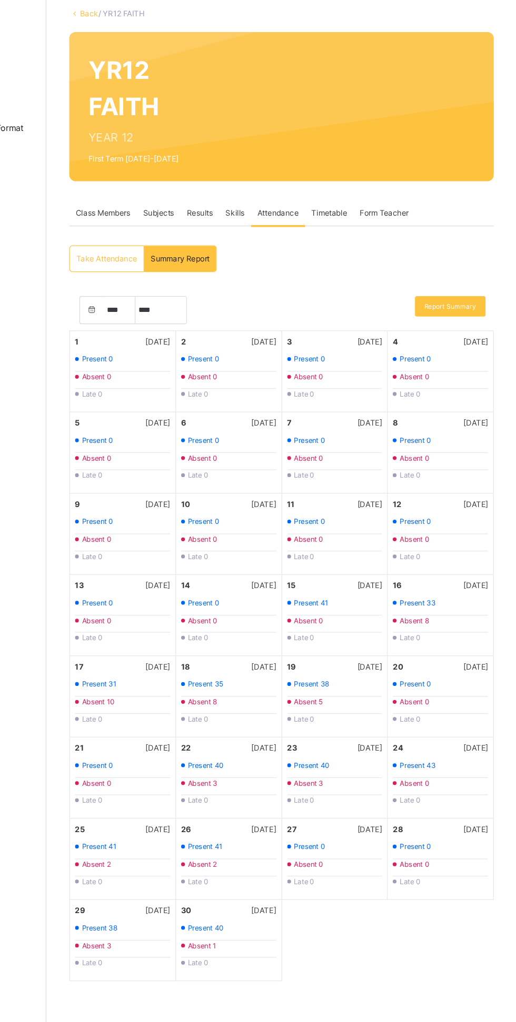
click at [191, 763] on div "Present 41" at bounding box center [189, 763] width 79 height 9
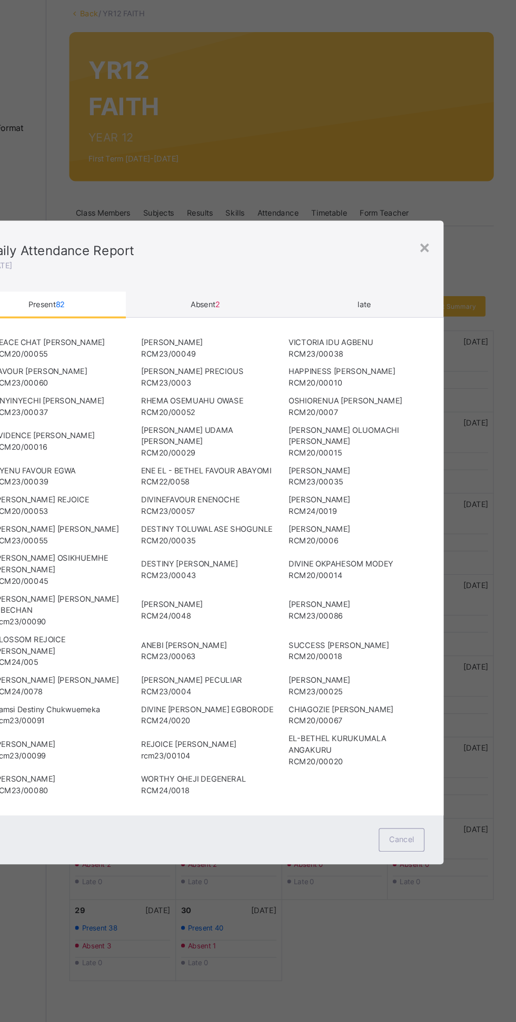
click at [270, 318] on span "2" at bounding box center [268, 314] width 4 height 8
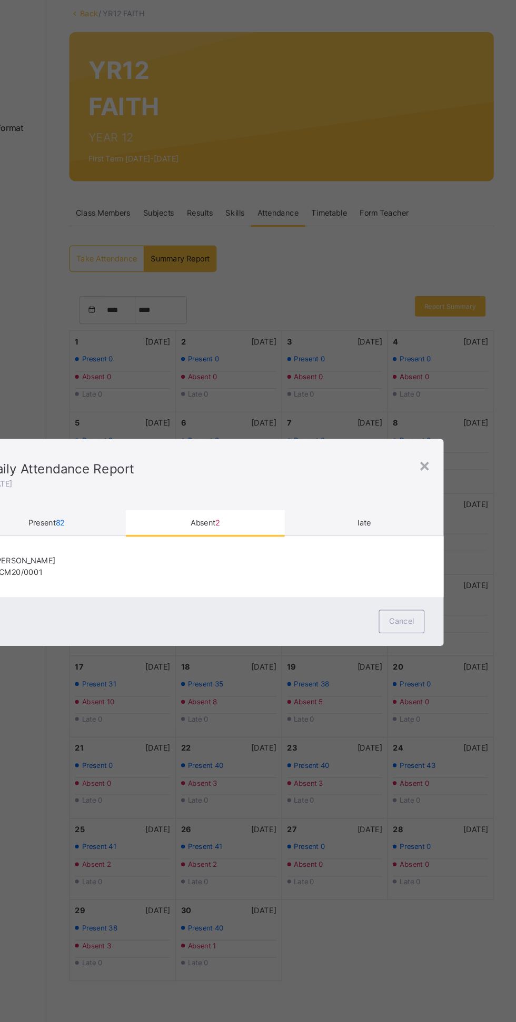
click at [445, 458] on div "×" at bounding box center [440, 447] width 10 height 22
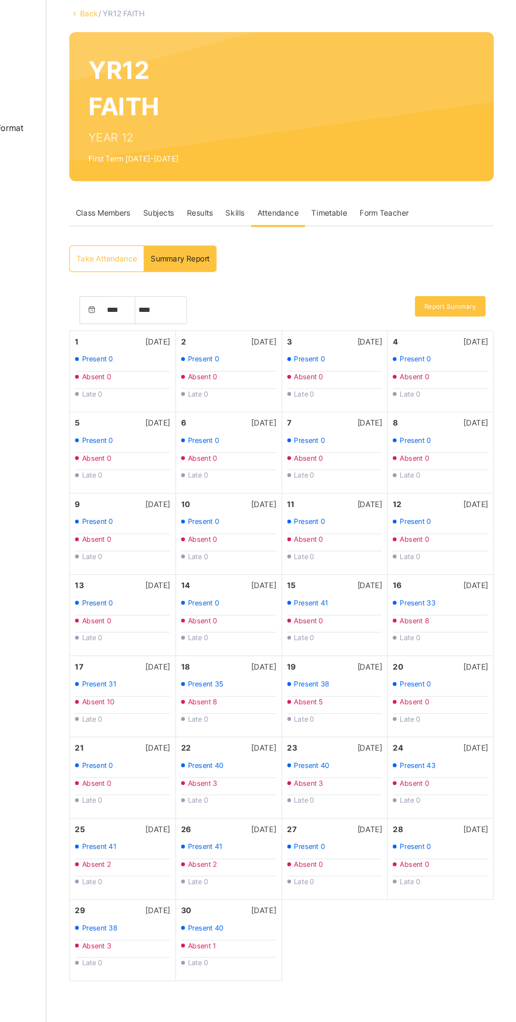
click at [288, 763] on div "Present 41" at bounding box center [277, 763] width 79 height 9
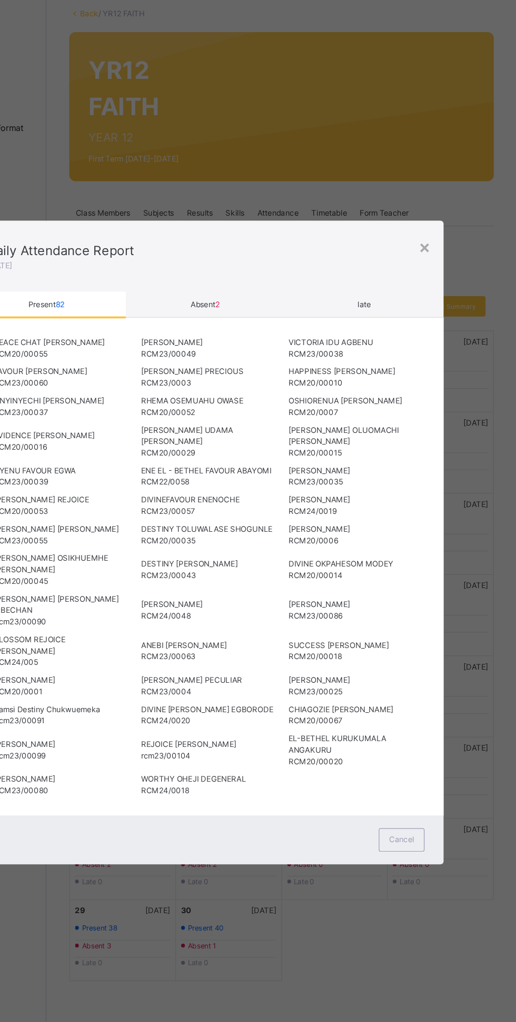
click at [270, 318] on span "2" at bounding box center [268, 314] width 4 height 8
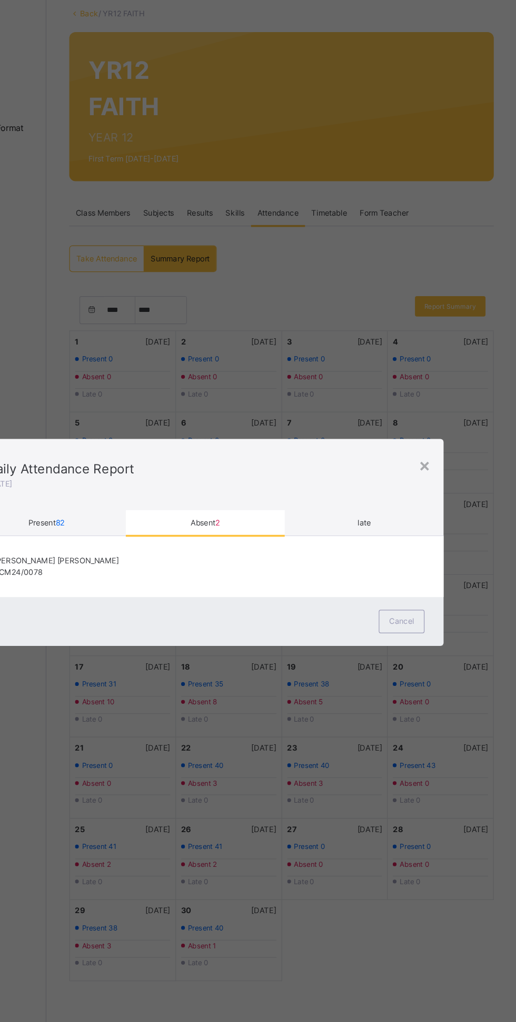
click at [445, 458] on div "×" at bounding box center [440, 447] width 10 height 22
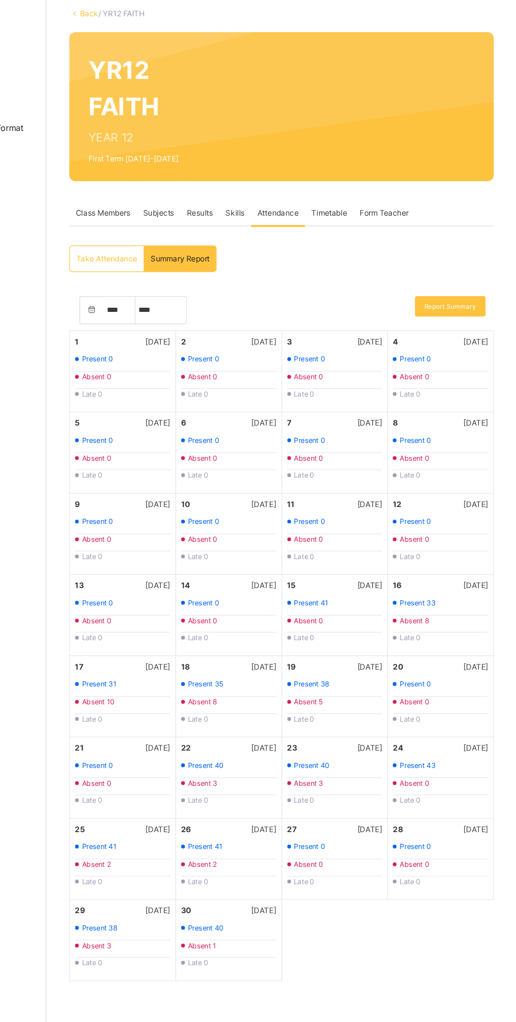
click at [189, 845] on div "Absent 3" at bounding box center [189, 845] width 79 height 9
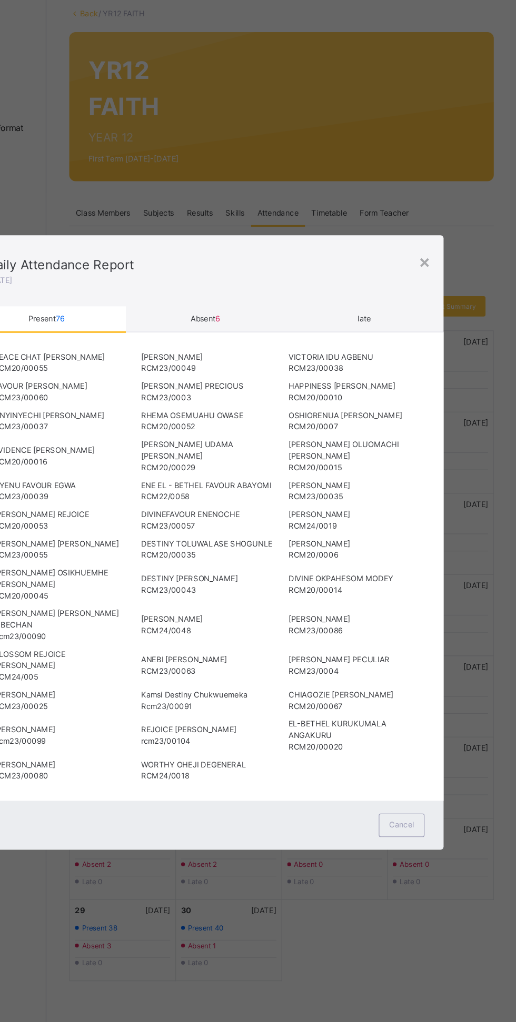
click at [270, 330] on span "Absent 6" at bounding box center [258, 326] width 24 height 8
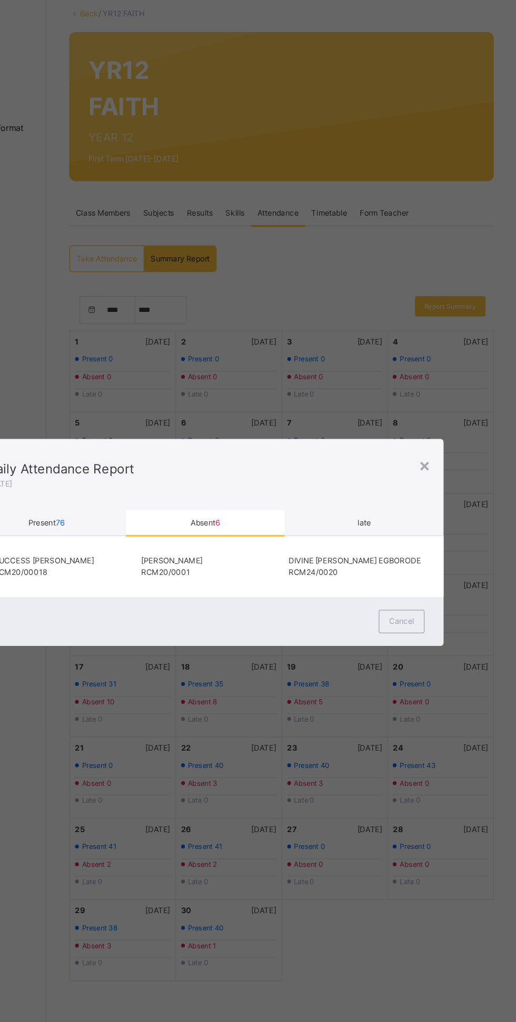
click at [445, 458] on div "×" at bounding box center [440, 447] width 10 height 22
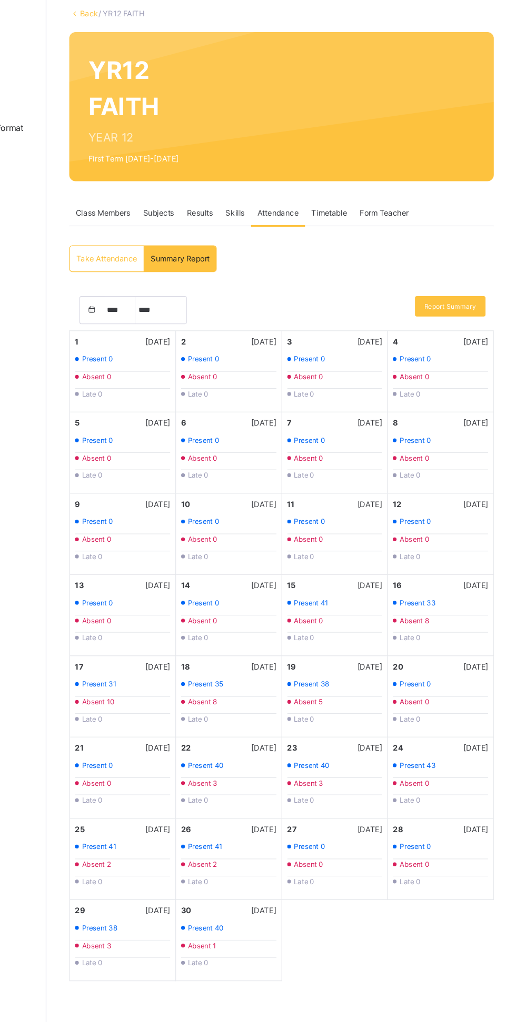
click at [226, 315] on select "***** **** ********* ******* ******** ********" at bounding box center [221, 319] width 42 height 22
click at [281, 374] on div "Absent 2" at bounding box center [277, 373] width 79 height 9
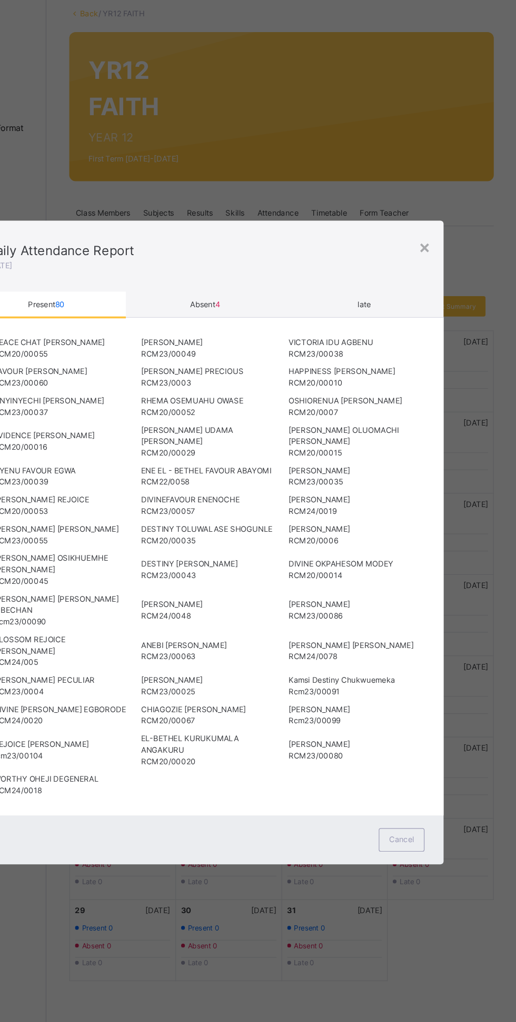
click at [270, 318] on span "Absent 4" at bounding box center [258, 314] width 25 height 8
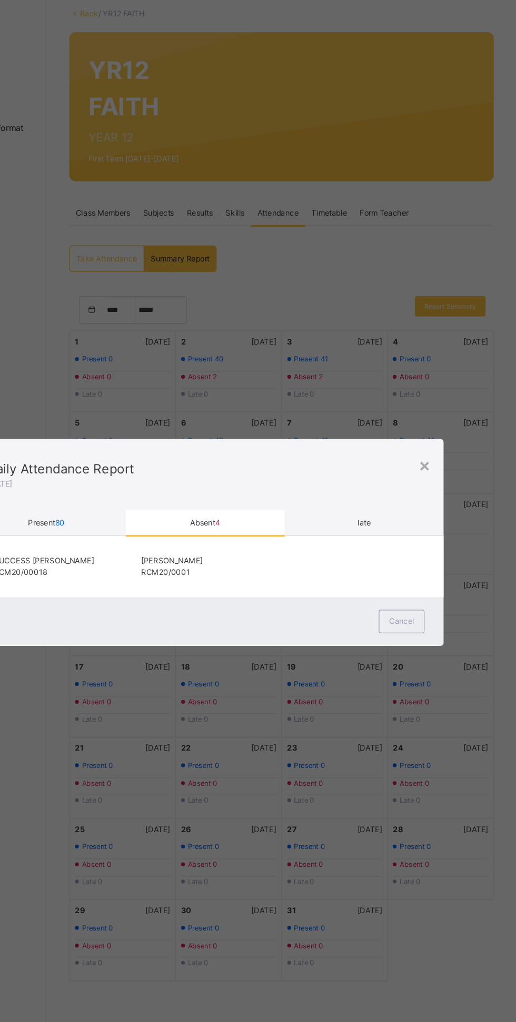
click at [445, 458] on div "×" at bounding box center [440, 447] width 10 height 22
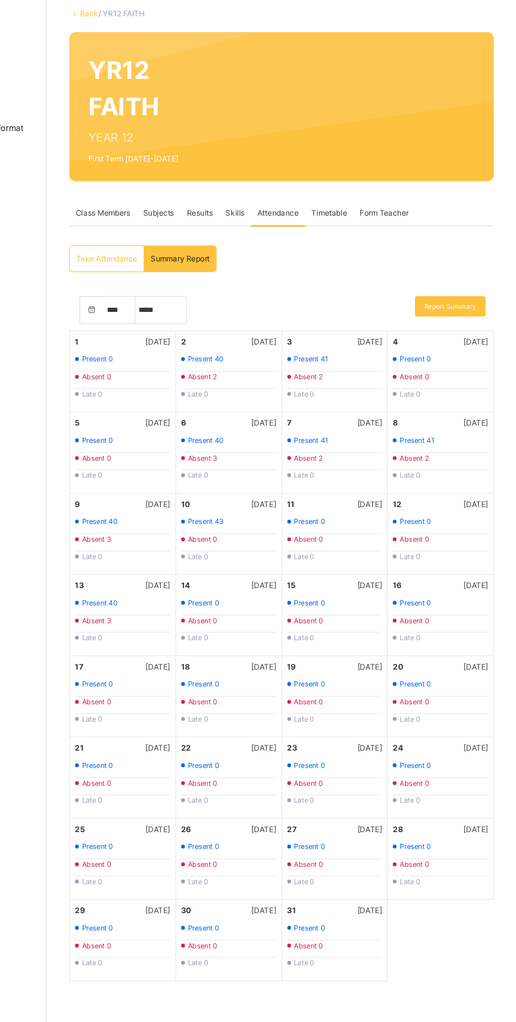
click at [365, 359] on div "Present 41" at bounding box center [365, 359] width 79 height 9
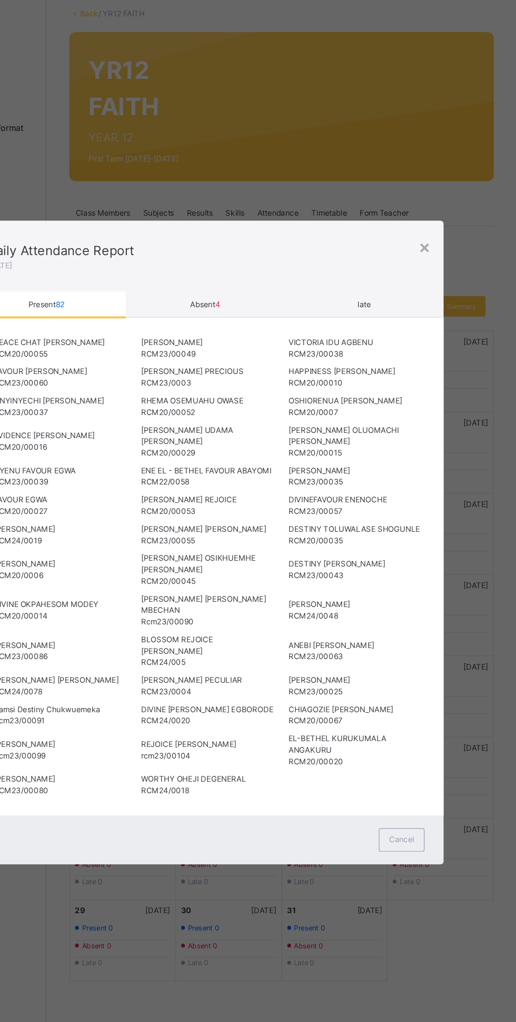
click at [270, 318] on span "4" at bounding box center [268, 314] width 4 height 8
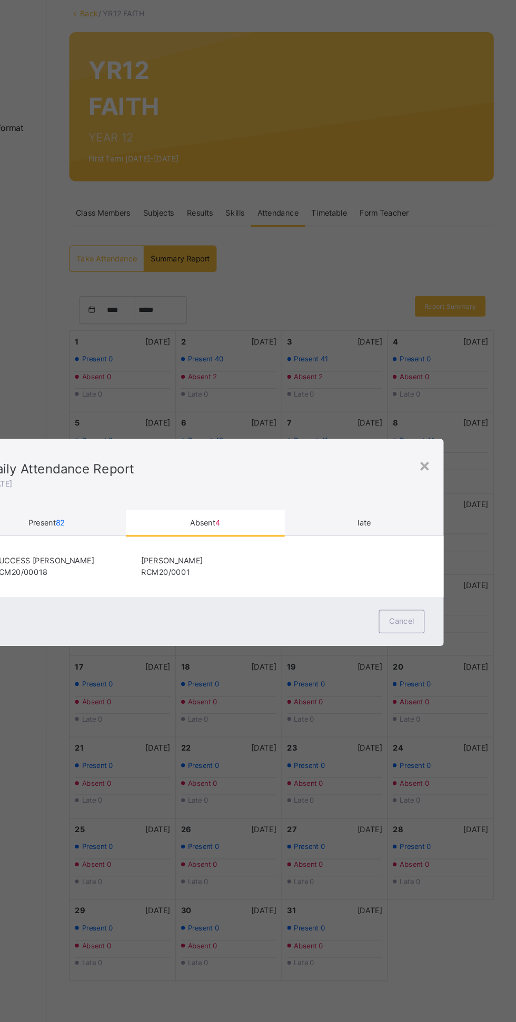
click at [445, 458] on div "×" at bounding box center [440, 447] width 10 height 22
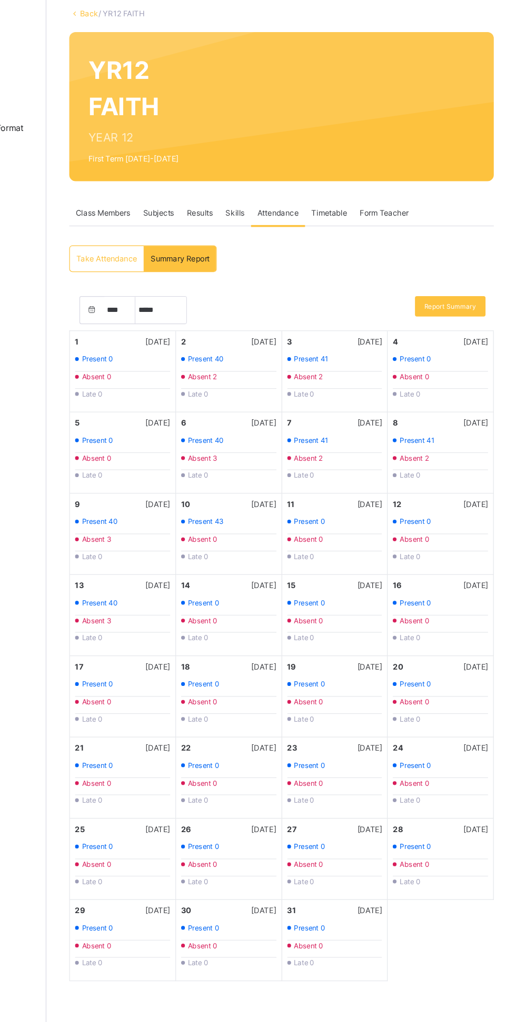
click at [276, 427] on div "Present 40" at bounding box center [277, 426] width 79 height 9
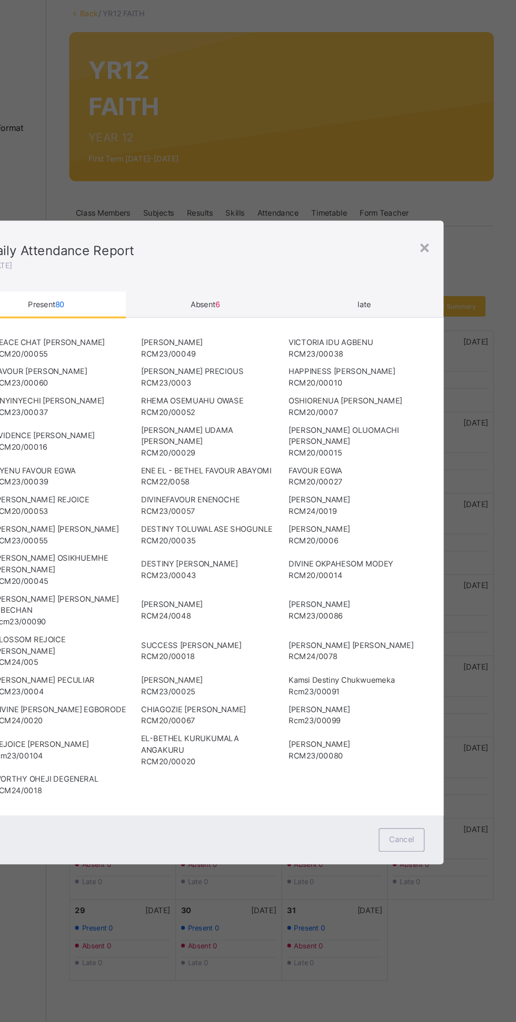
click at [270, 318] on span "Absent 6" at bounding box center [258, 314] width 24 height 8
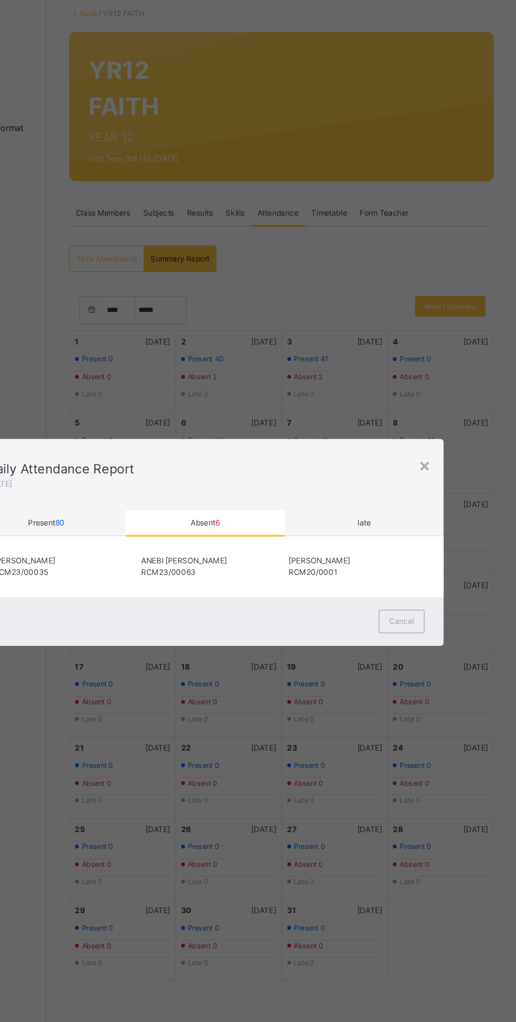
click at [445, 458] on div "×" at bounding box center [440, 447] width 10 height 22
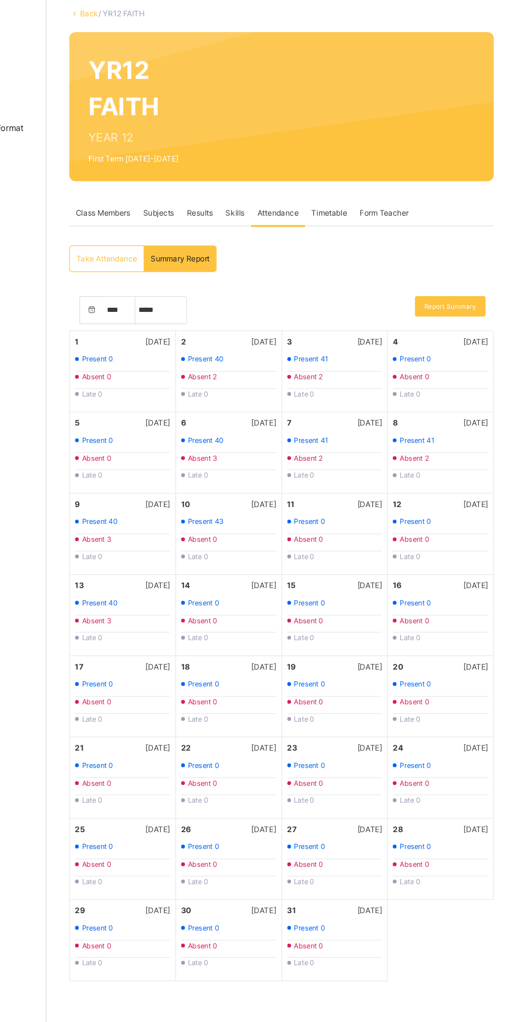
click at [493, 542] on div "16 [DATE] Present 0 Absent 0 Late 0" at bounding box center [453, 571] width 88 height 67
click at [276, 441] on div "Absent 3" at bounding box center [277, 441] width 79 height 9
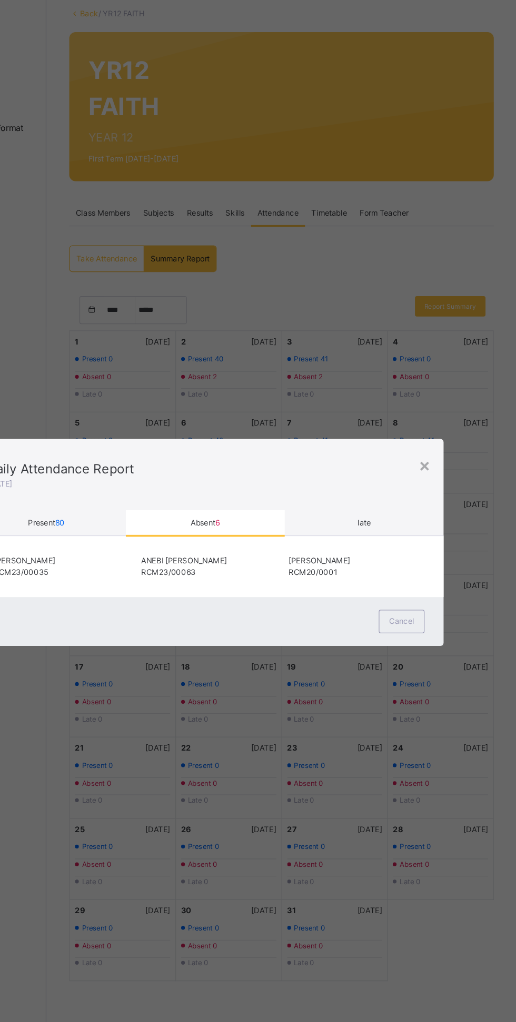
click at [445, 458] on div "×" at bounding box center [440, 447] width 10 height 22
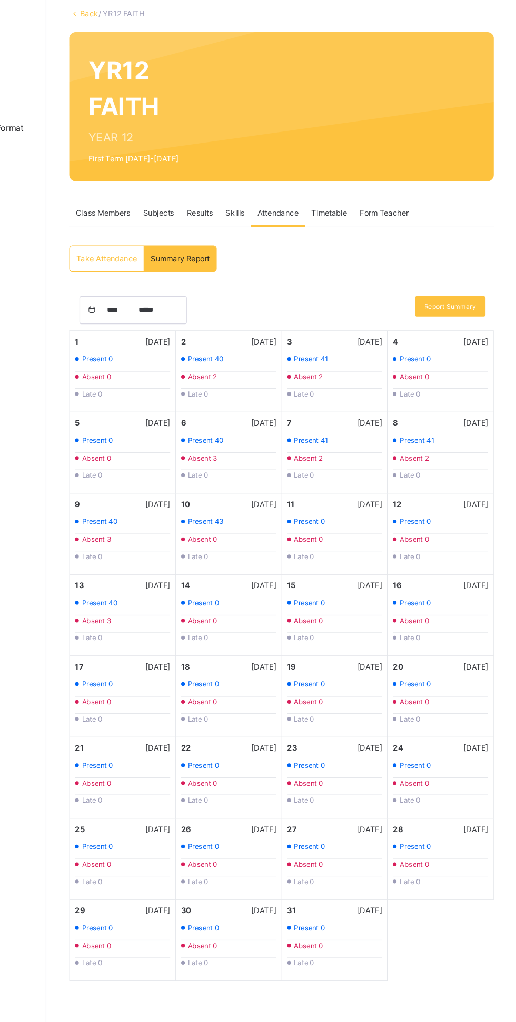
click at [375, 430] on div "Present 41" at bounding box center [365, 426] width 79 height 9
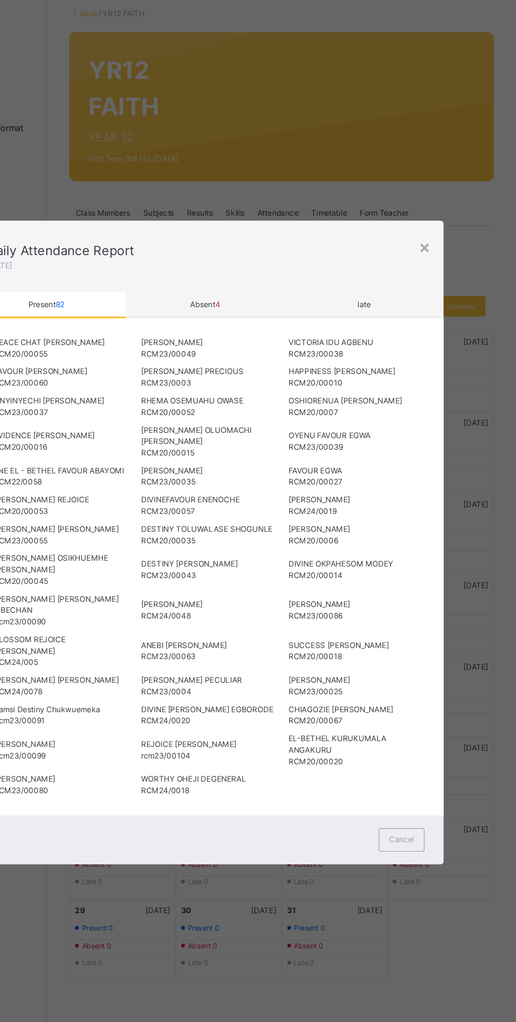
click at [270, 318] on span "4" at bounding box center [268, 314] width 4 height 8
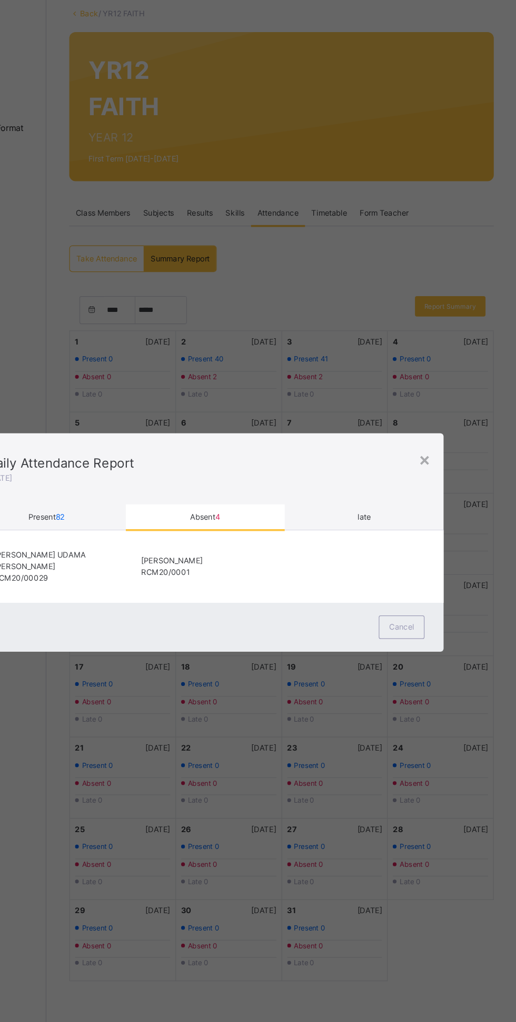
click at [445, 453] on div "×" at bounding box center [440, 442] width 10 height 22
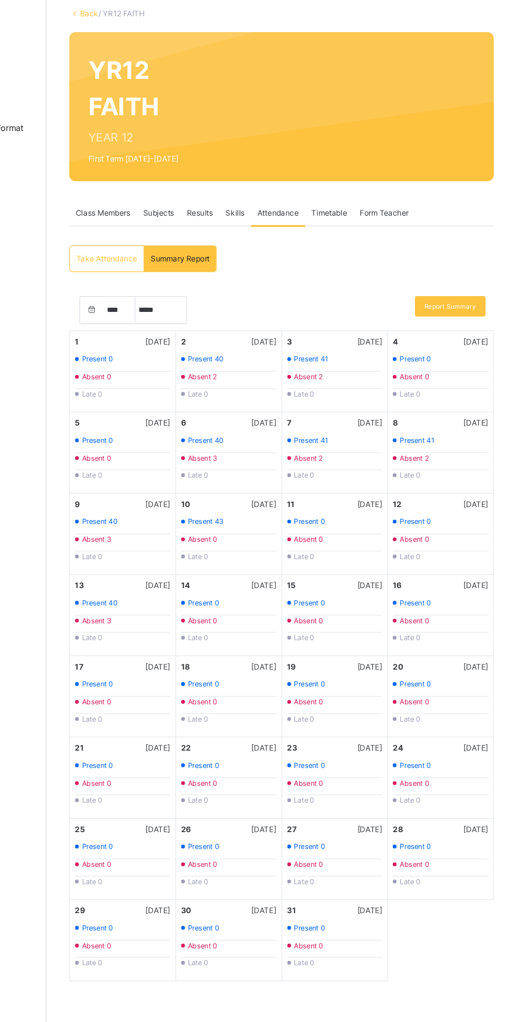
click at [450, 424] on div "Present 41" at bounding box center [452, 426] width 79 height 9
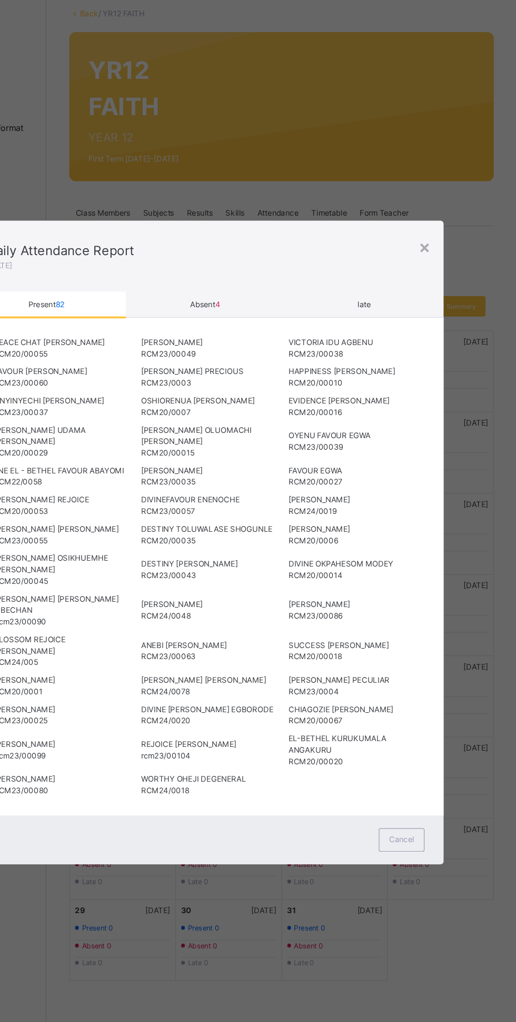
click at [322, 325] on div "Absent 4" at bounding box center [258, 314] width 132 height 21
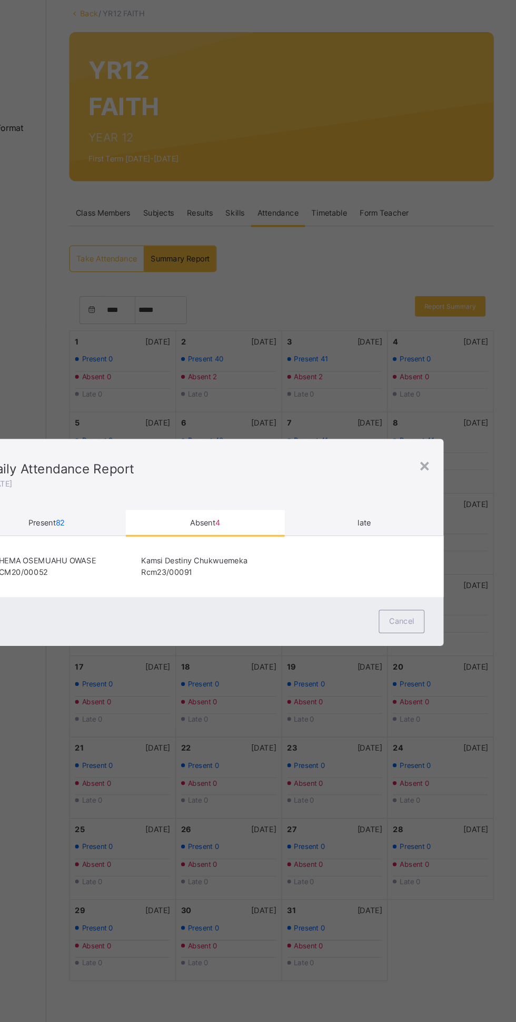
click at [445, 458] on div "×" at bounding box center [440, 447] width 10 height 22
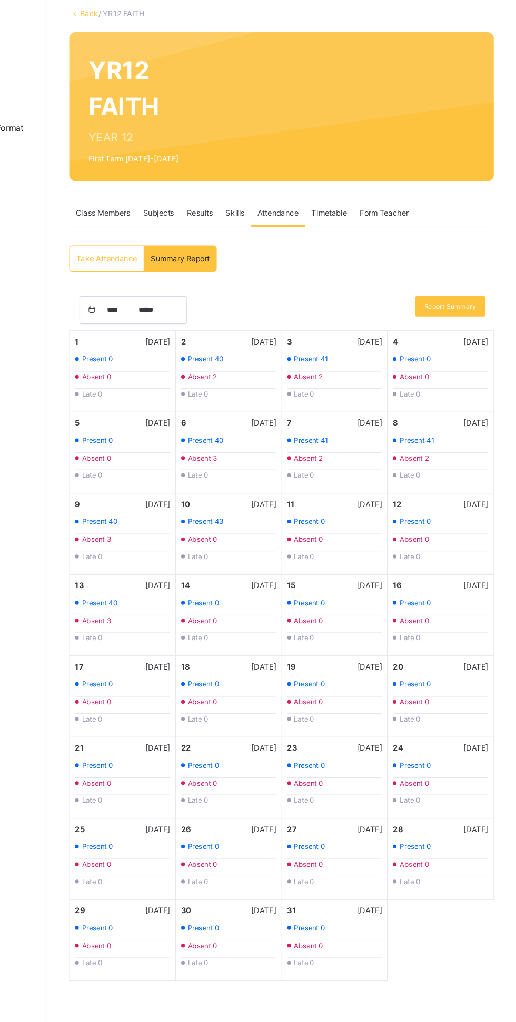
click at [200, 508] on div "Absent 3" at bounding box center [189, 508] width 79 height 9
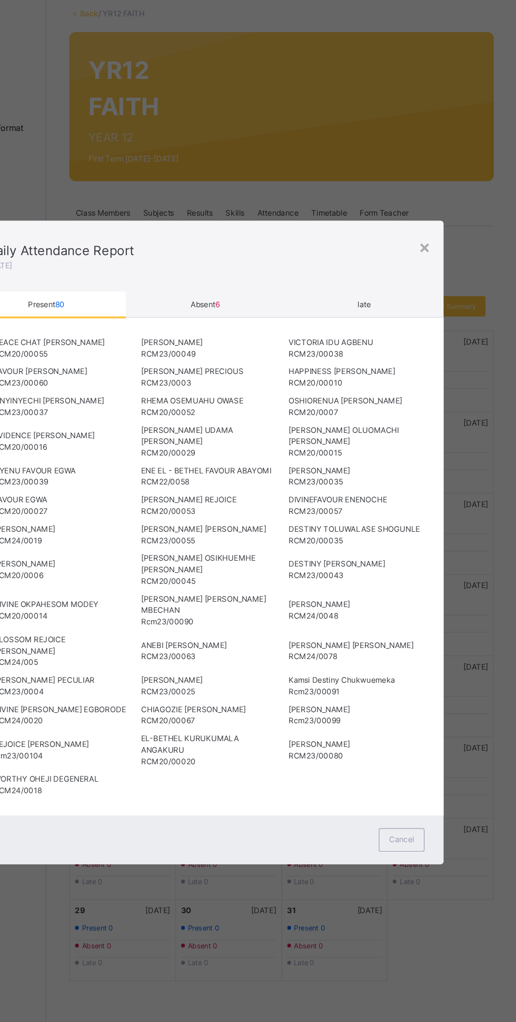
click at [270, 318] on span "Absent 6" at bounding box center [258, 314] width 24 height 8
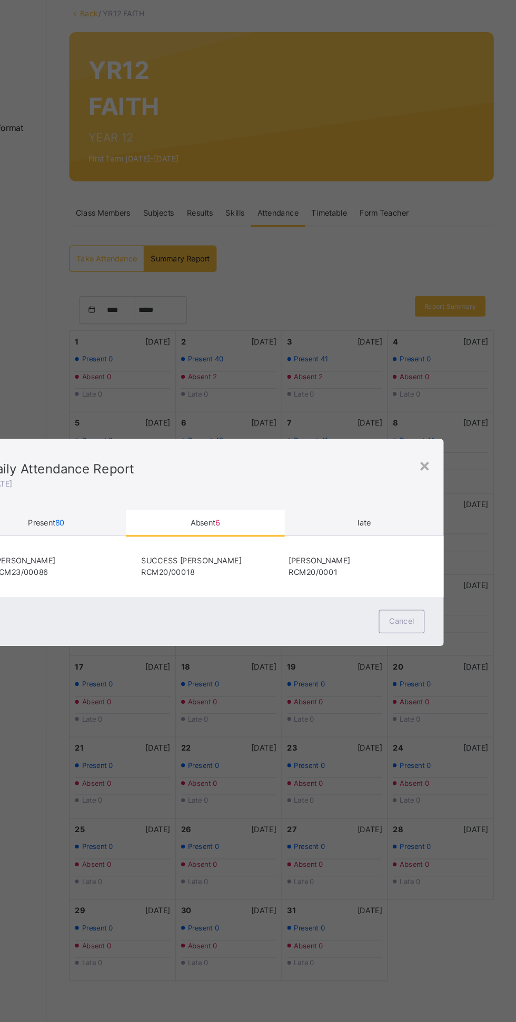
click at [445, 458] on div "×" at bounding box center [440, 447] width 10 height 22
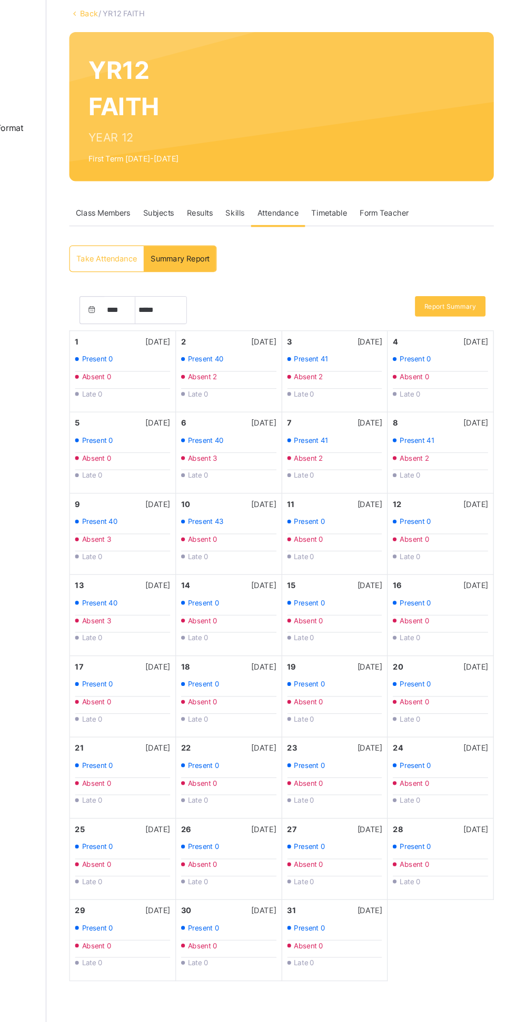
click at [195, 576] on div "Absent 3" at bounding box center [189, 575] width 79 height 9
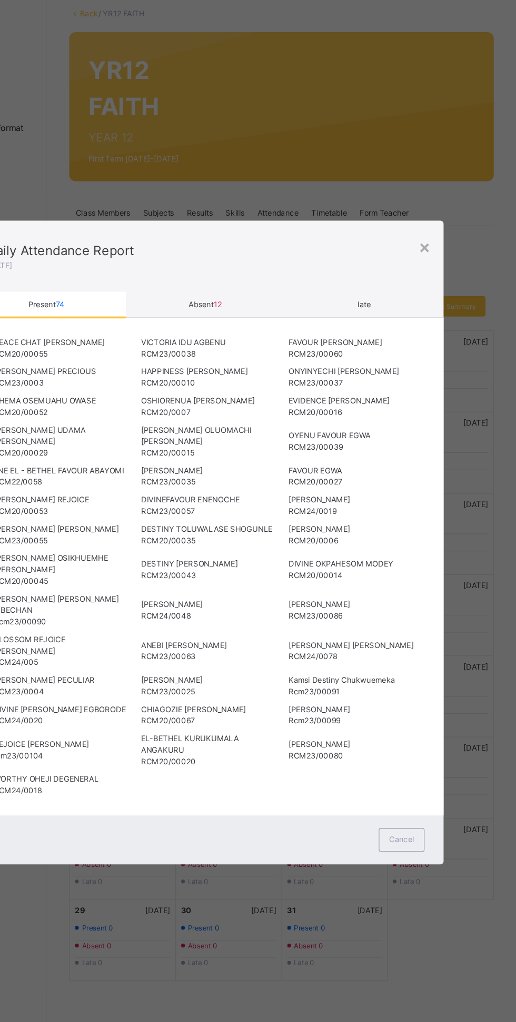
click at [271, 318] on span "12" at bounding box center [268, 314] width 7 height 8
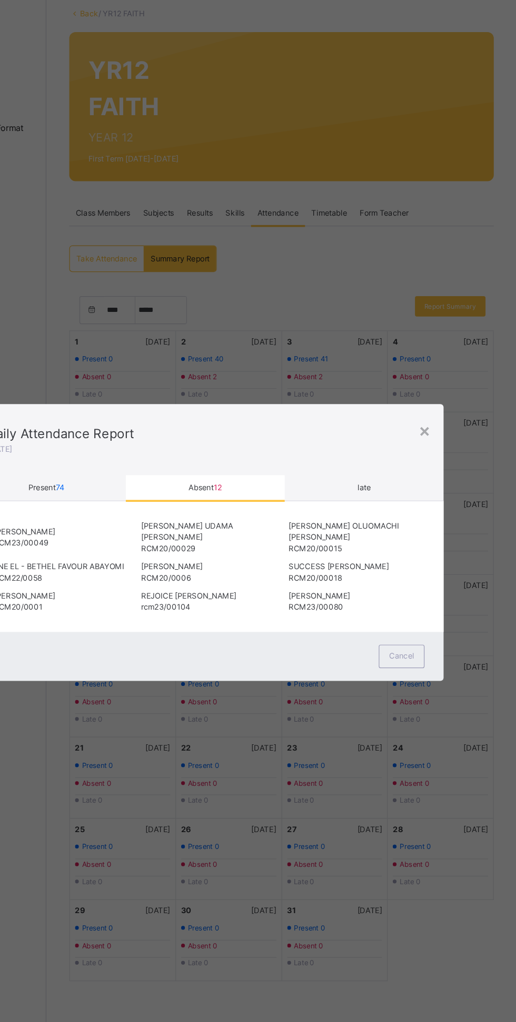
click at [430, 477] on div "late" at bounding box center [390, 466] width 132 height 21
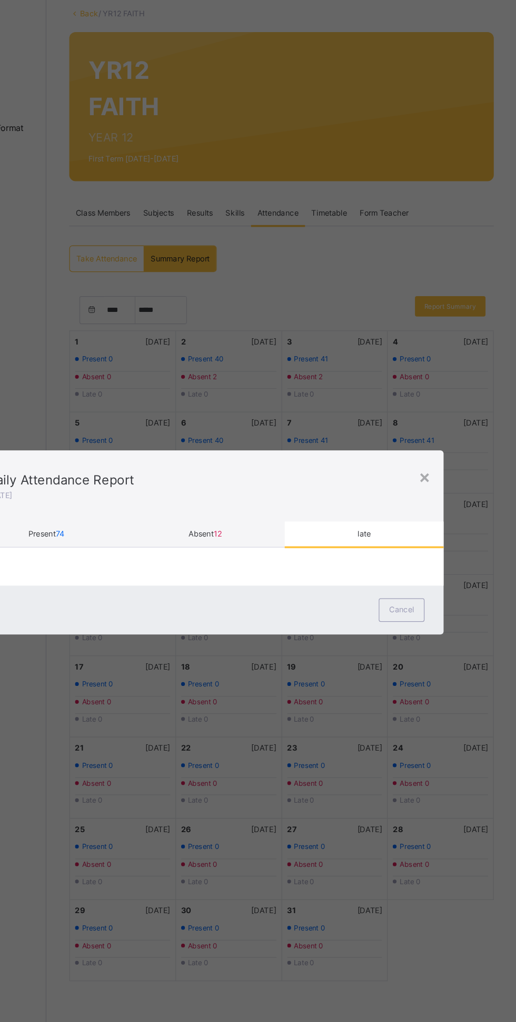
click at [271, 509] on span "Absent 12" at bounding box center [257, 504] width 27 height 9
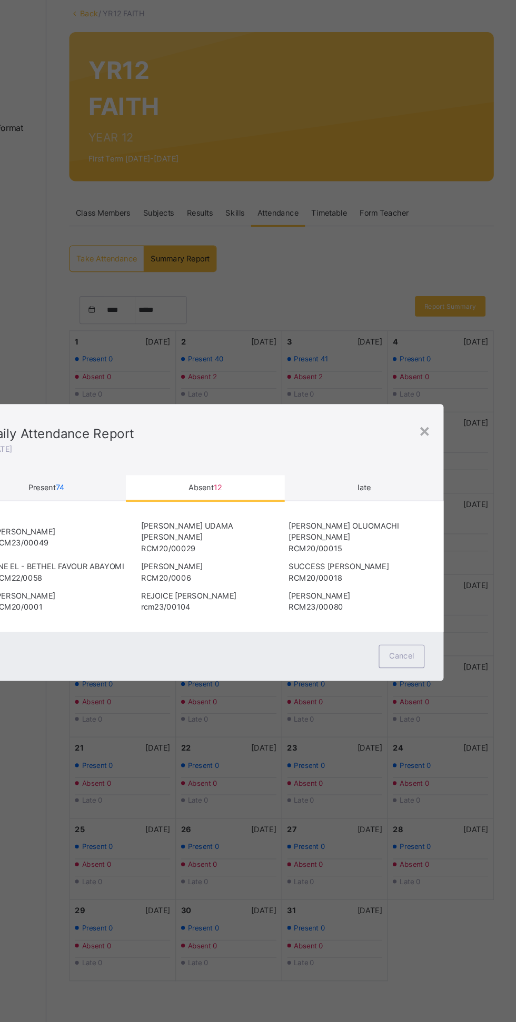
click at [188, 403] on div "× Daily Attendance Report [DATE] Present 74 Absent 12 late Absent 12 More Optio…" at bounding box center [258, 511] width 516 height 1022
click at [127, 324] on div "× Daily Attendance Report [DATE] Present 74 Absent 12 late Absent 12 More Optio…" at bounding box center [258, 511] width 516 height 1022
click at [455, 439] on div "Daily Attendance Report [DATE]" at bounding box center [258, 426] width 395 height 25
click at [445, 429] on div "×" at bounding box center [440, 418] width 10 height 22
click at [490, 522] on div "Late 0" at bounding box center [452, 522] width 79 height 9
